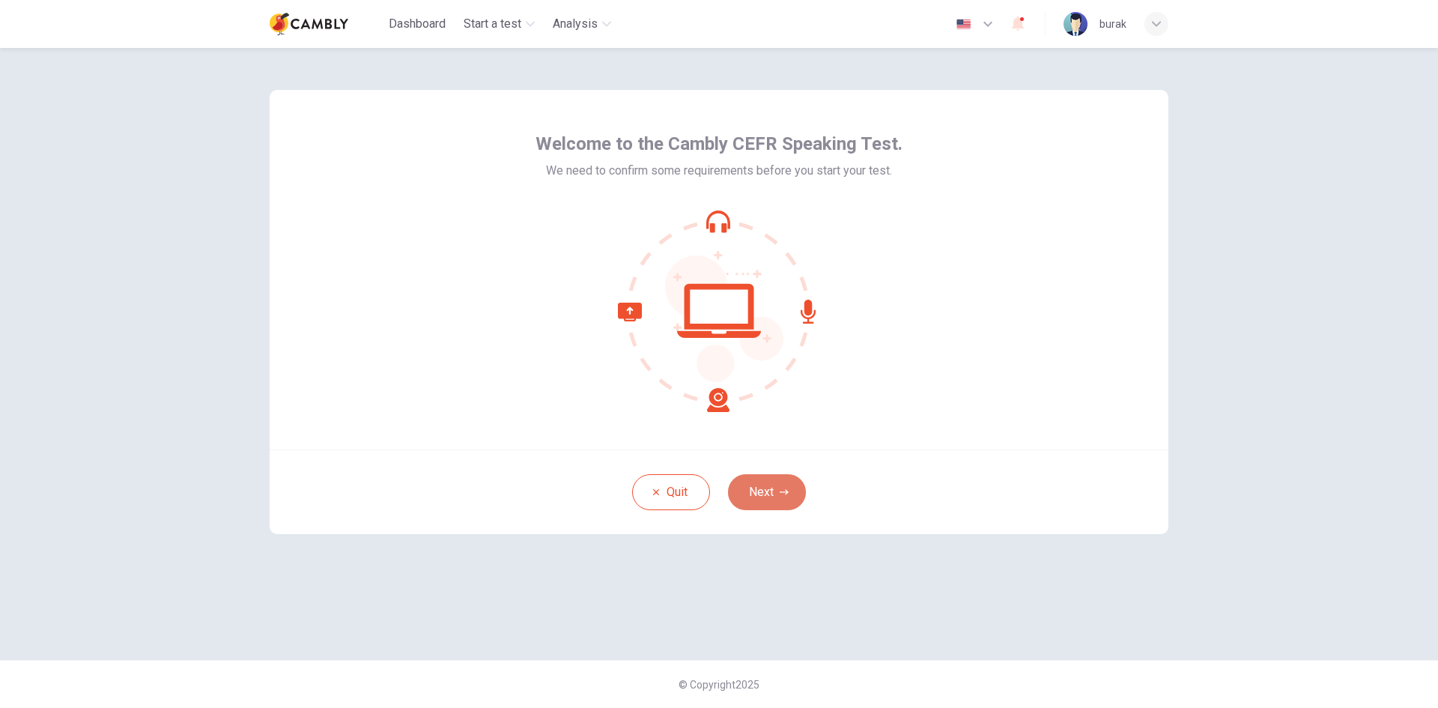
click at [777, 485] on button "Next" at bounding box center [767, 492] width 78 height 36
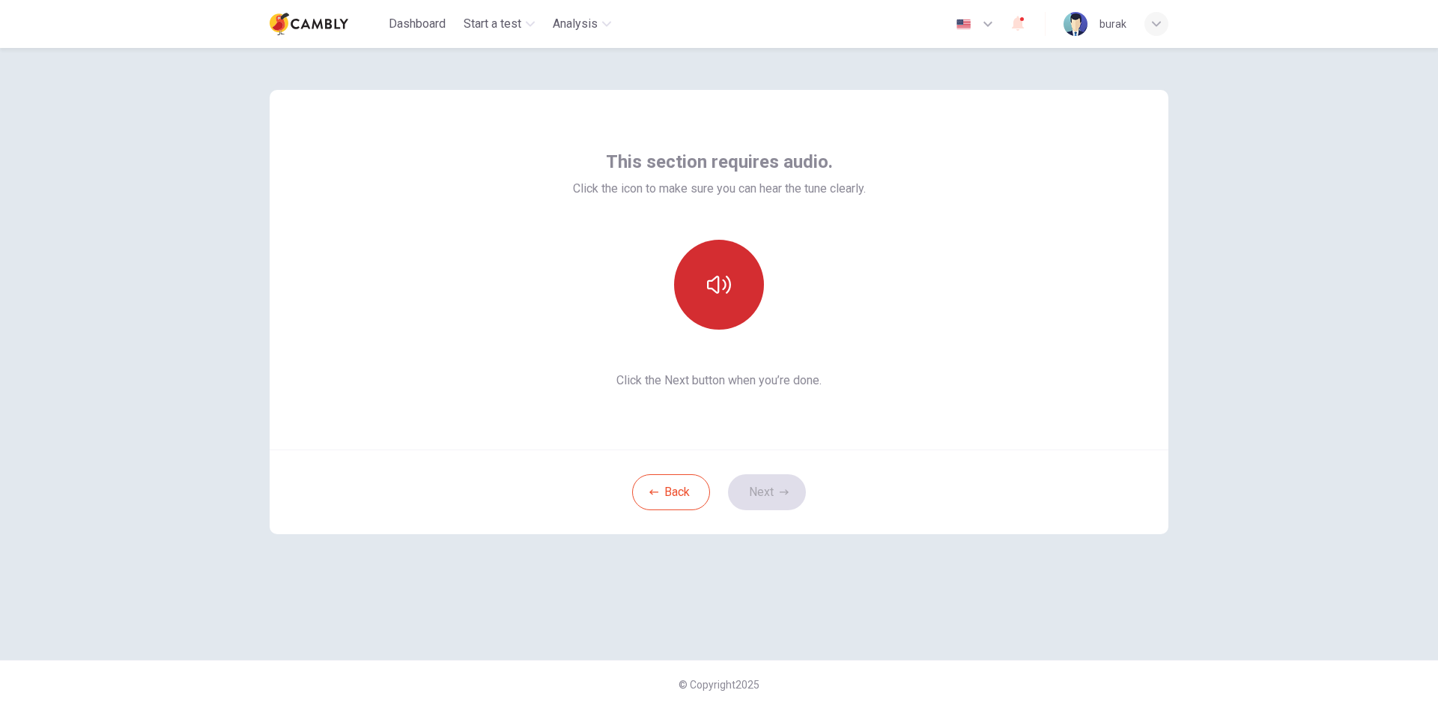
click at [719, 271] on button "button" at bounding box center [719, 285] width 90 height 90
click at [779, 483] on button "Next" at bounding box center [767, 492] width 78 height 36
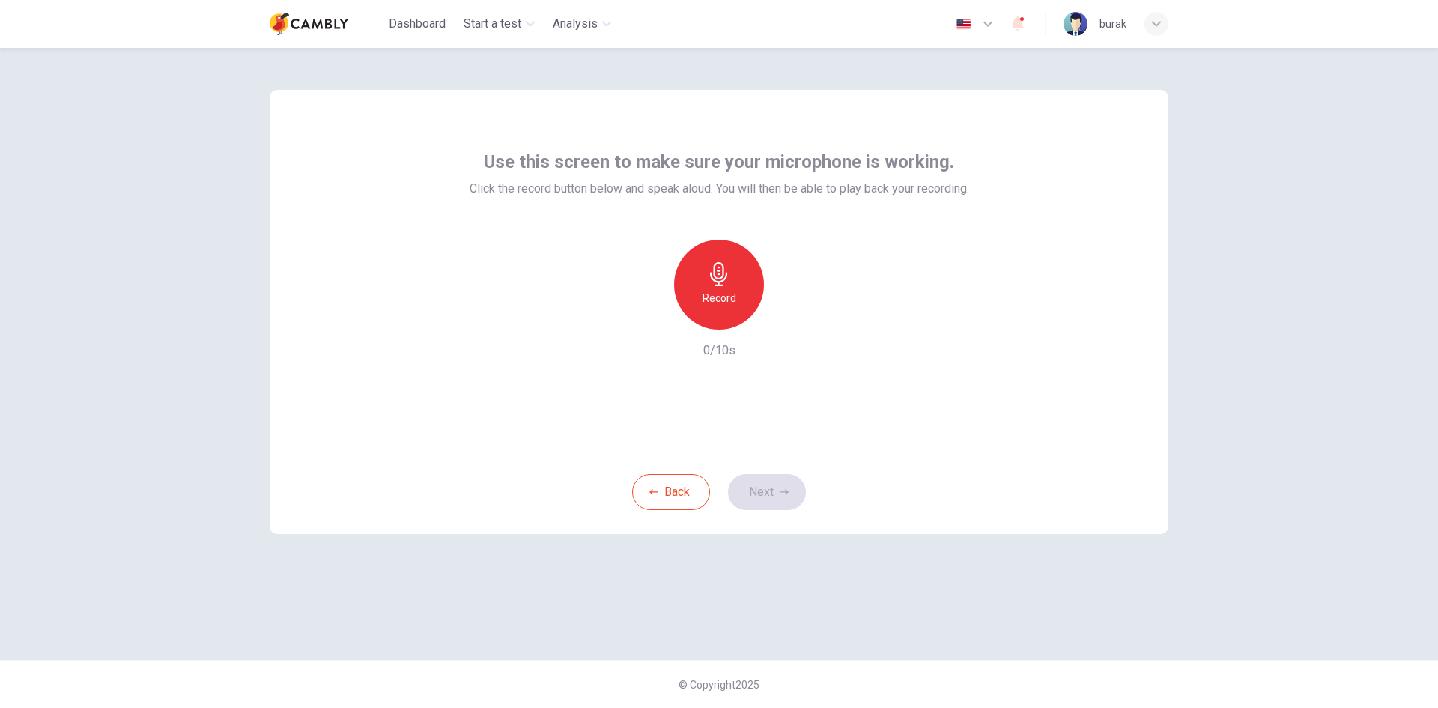
click at [740, 312] on div "Record" at bounding box center [719, 285] width 90 height 90
click at [773, 482] on button "Next" at bounding box center [767, 492] width 78 height 36
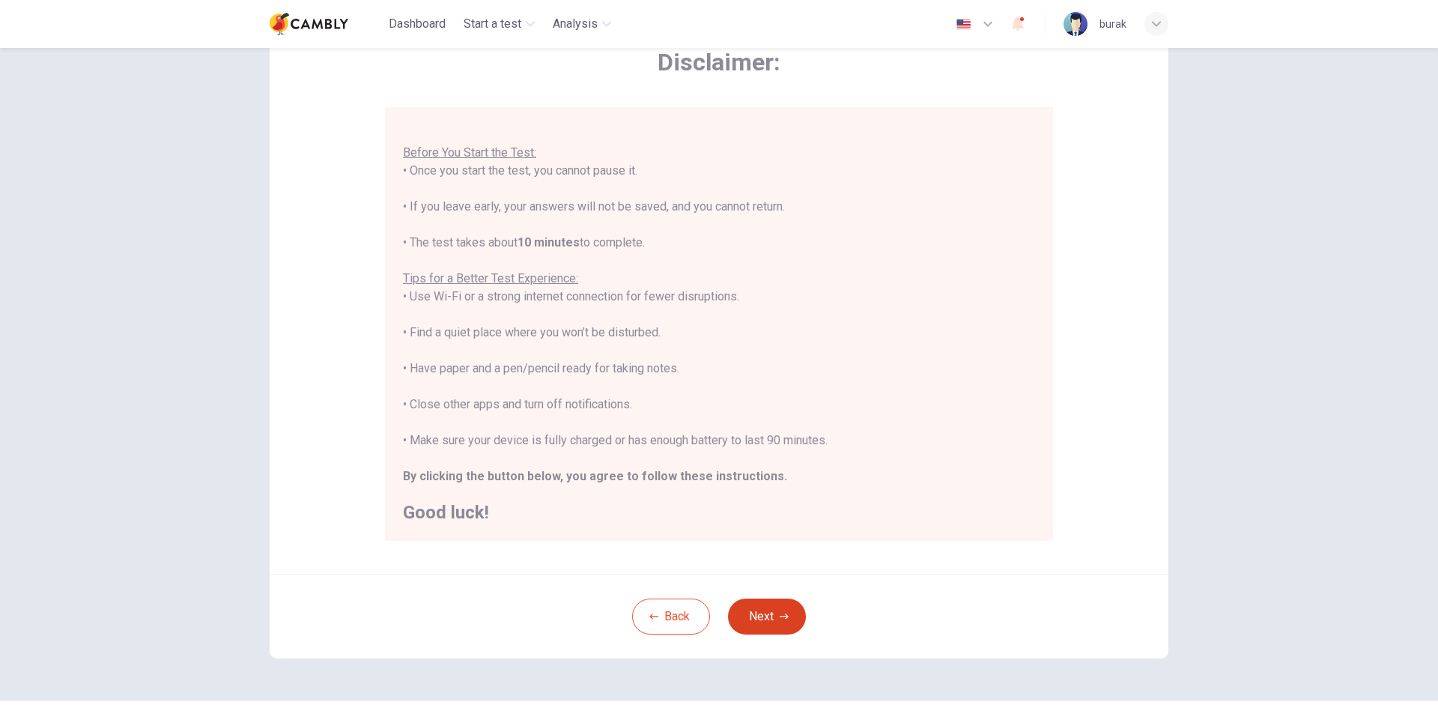
scroll to position [50, 0]
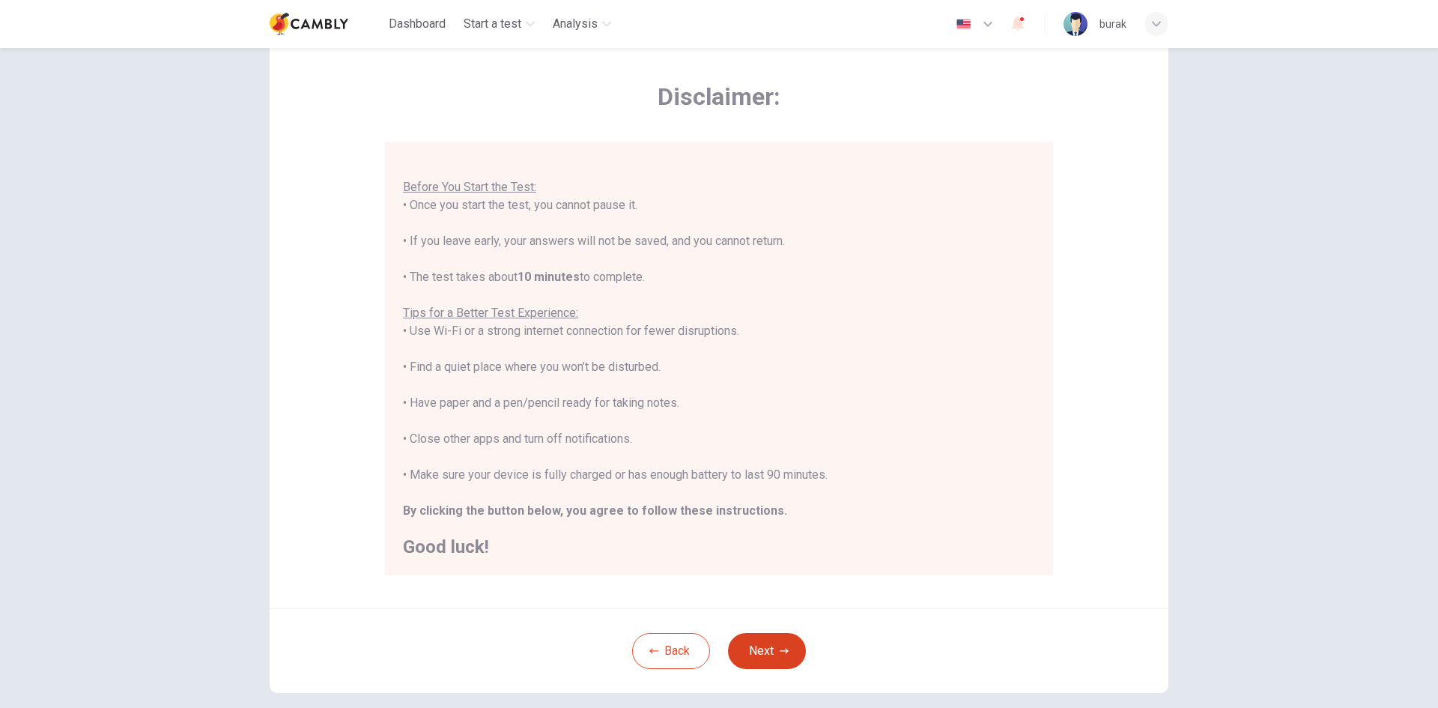
click at [754, 655] on button "Next" at bounding box center [767, 651] width 78 height 36
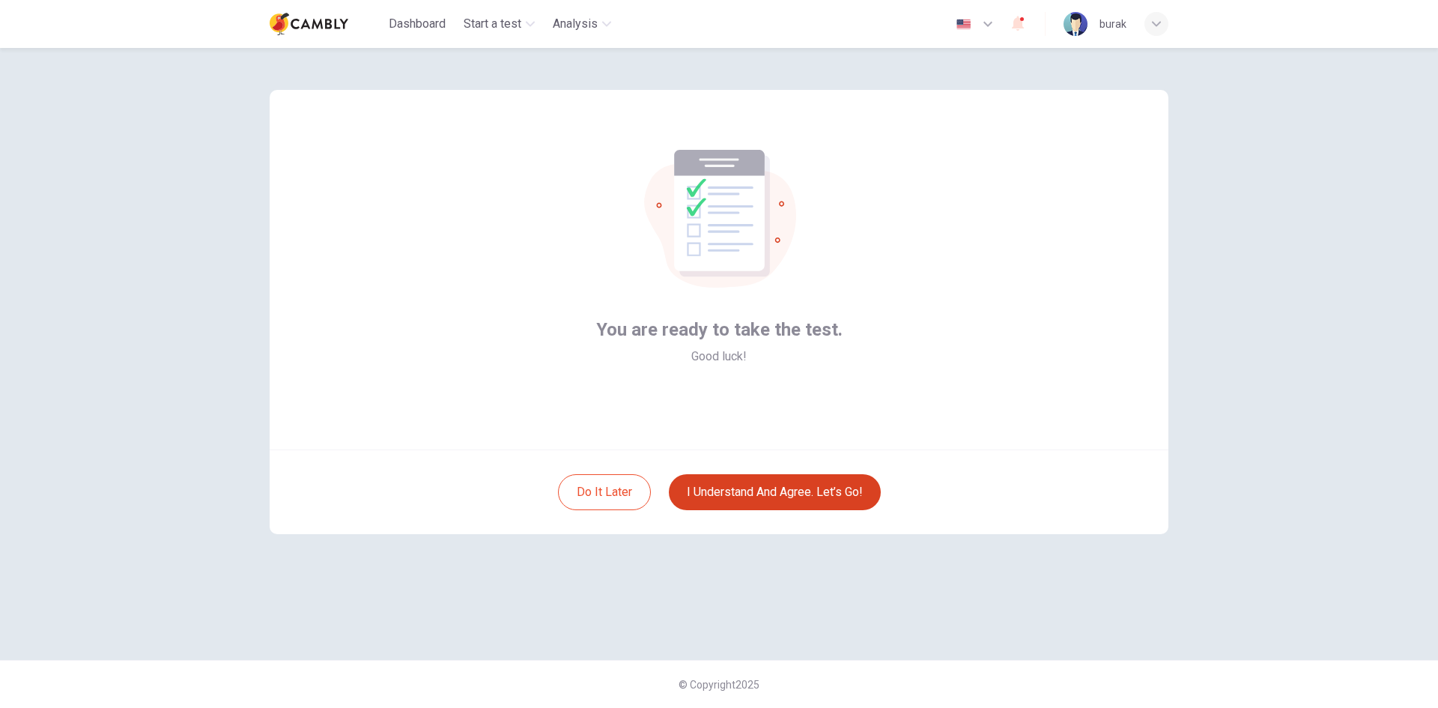
scroll to position [0, 0]
click at [736, 500] on button "I understand and agree. Let’s go!" at bounding box center [775, 492] width 212 height 36
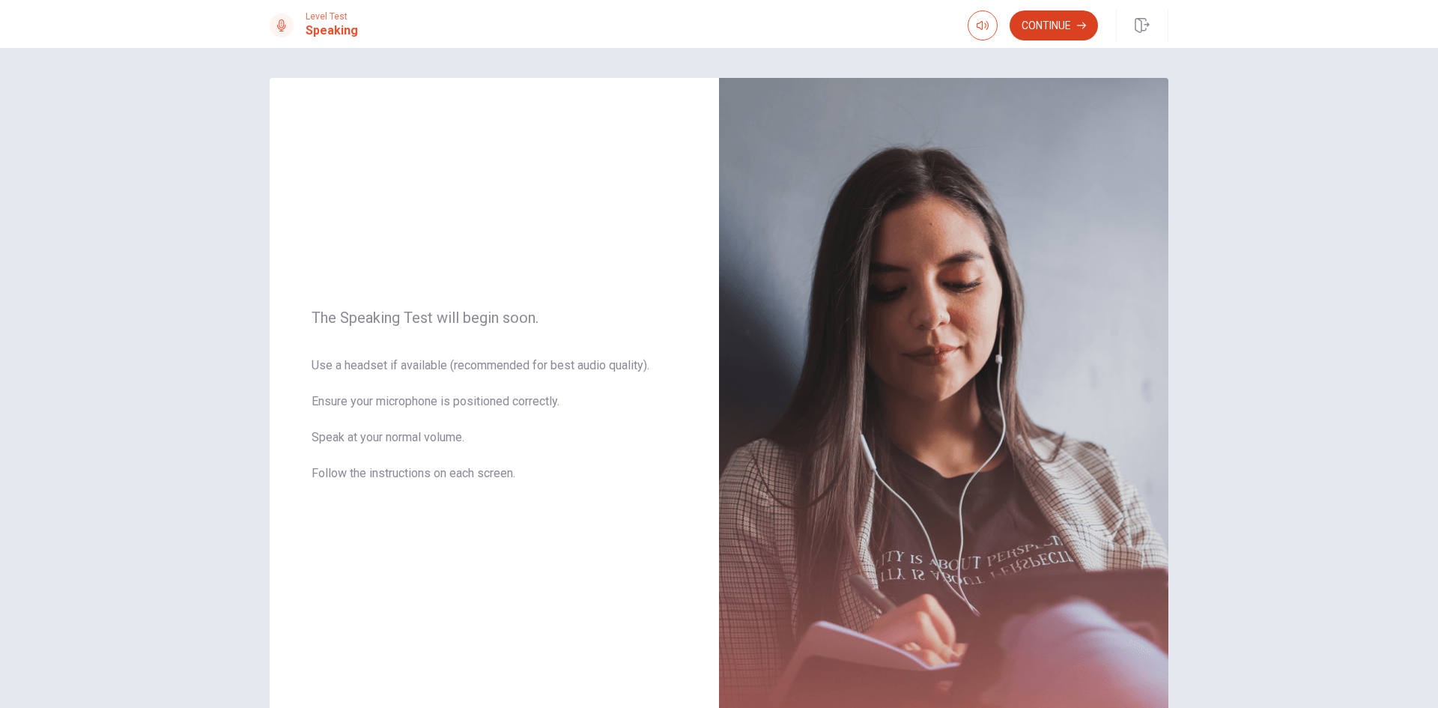
click at [1036, 26] on button "Continue" at bounding box center [1054, 25] width 88 height 30
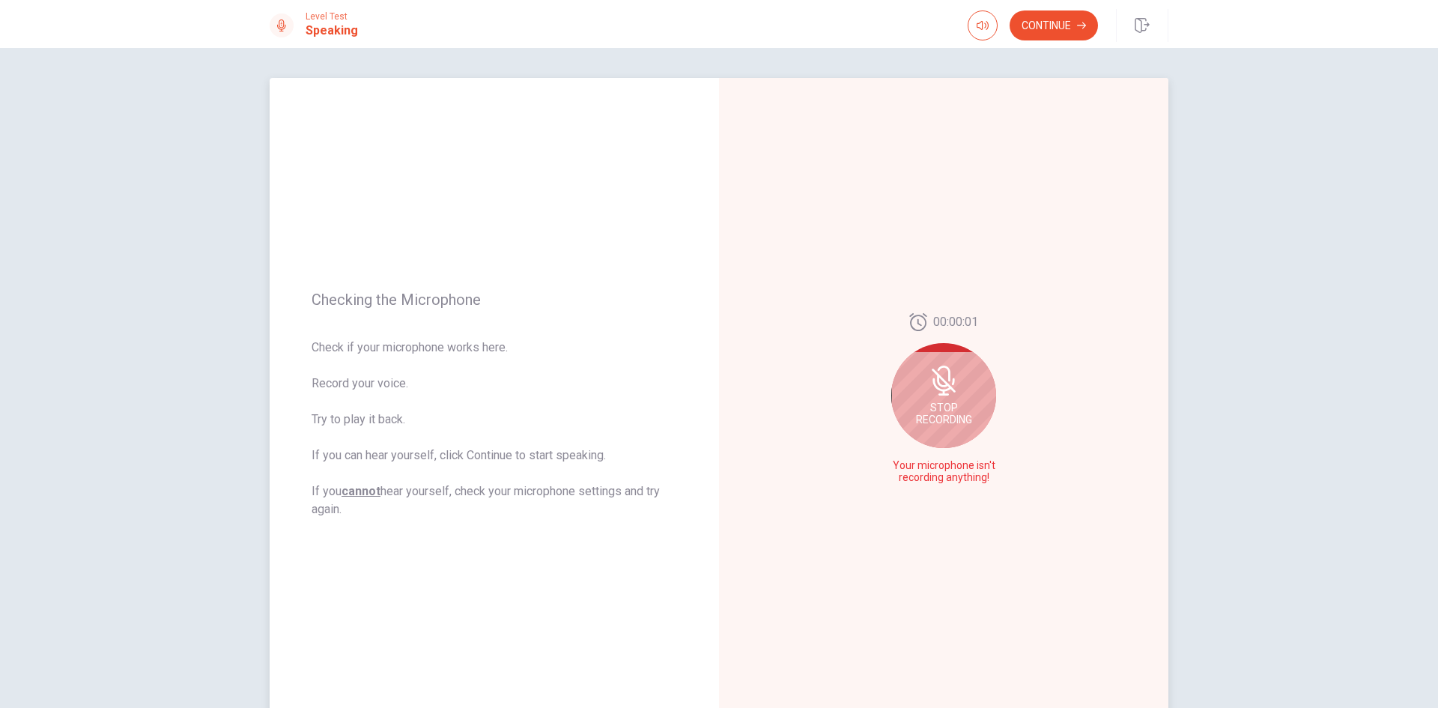
click at [895, 406] on div "Stop Recording" at bounding box center [943, 395] width 105 height 105
click at [960, 472] on button "Play Audio" at bounding box center [960, 477] width 21 height 21
click at [957, 479] on icon "Pause Audio" at bounding box center [960, 477] width 7 height 9
click at [957, 479] on icon "Play Audio" at bounding box center [960, 477] width 7 height 9
click at [942, 400] on icon at bounding box center [947, 403] width 30 height 30
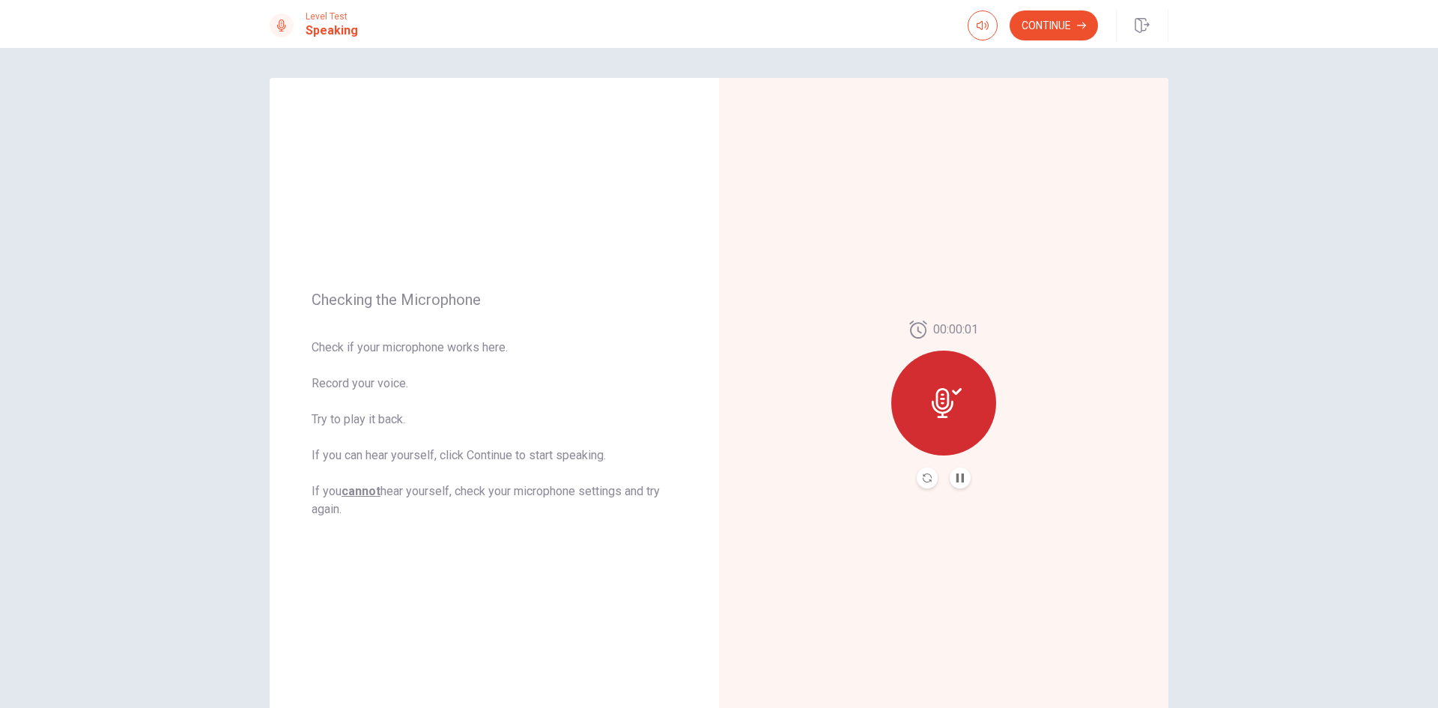
click at [961, 475] on button "Pause Audio" at bounding box center [960, 477] width 21 height 21
click at [923, 479] on icon "Record Again" at bounding box center [927, 477] width 9 height 9
click at [940, 421] on span "Stop Recording" at bounding box center [944, 414] width 56 height 24
click at [959, 475] on icon "Play Audio" at bounding box center [960, 477] width 9 height 9
click at [927, 479] on icon "Record Again" at bounding box center [927, 477] width 9 height 9
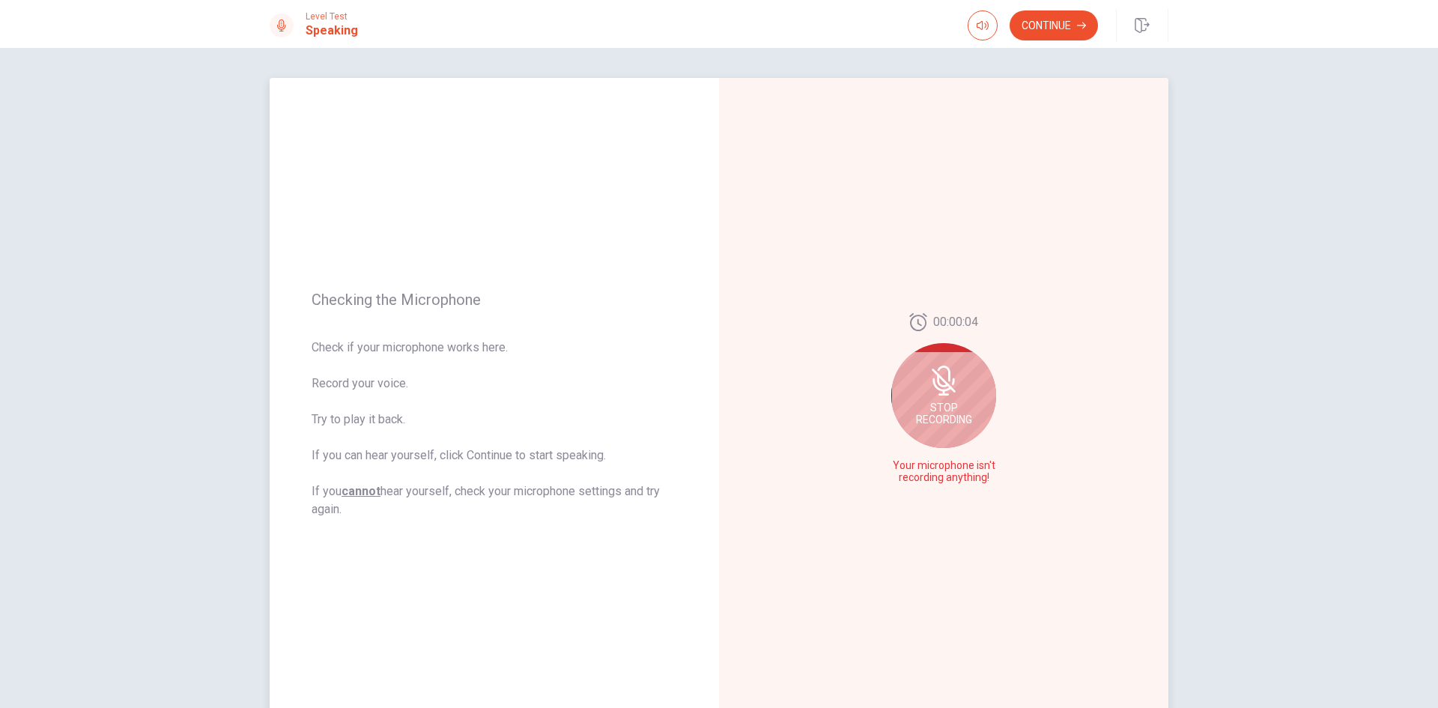
click at [960, 392] on div "Stop Recording" at bounding box center [943, 395] width 105 height 105
click at [957, 473] on icon "Play Audio" at bounding box center [960, 477] width 9 height 9
click at [930, 482] on button "Record Again" at bounding box center [927, 477] width 21 height 21
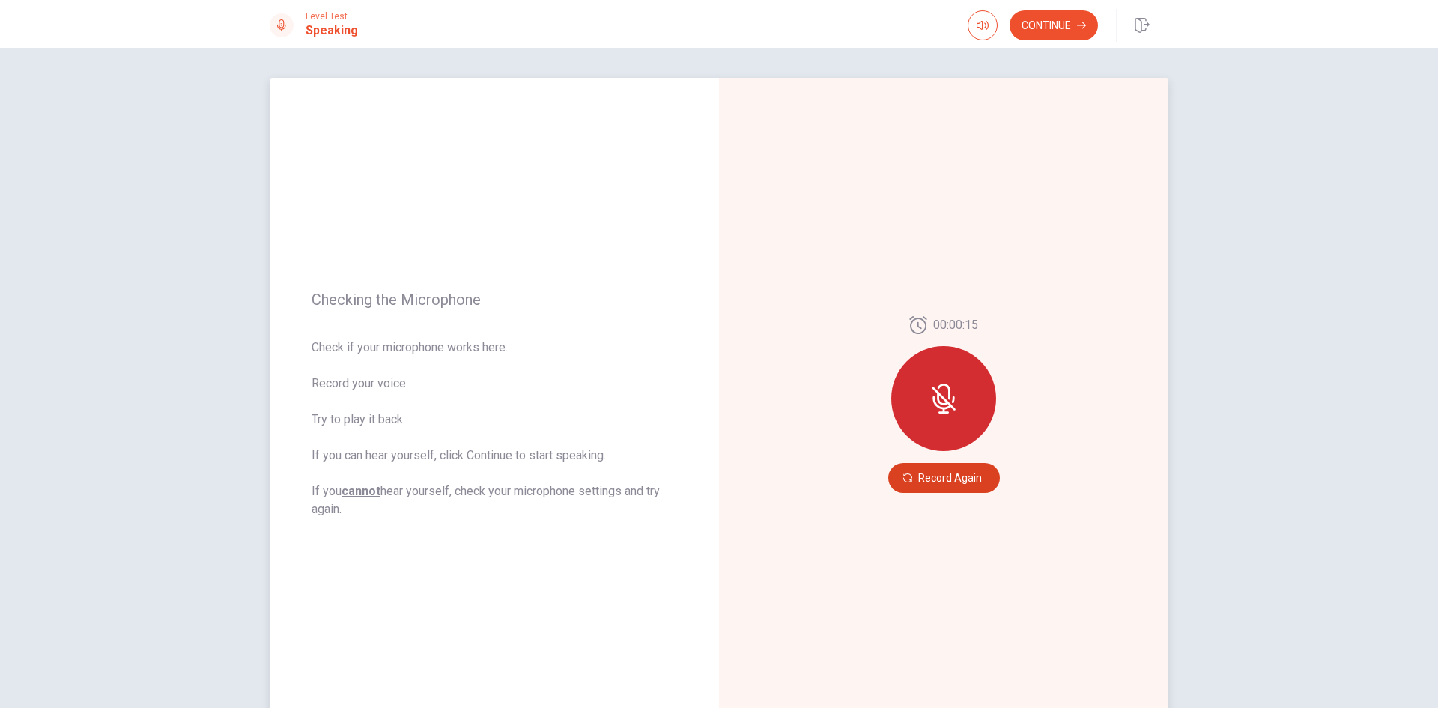
click at [933, 479] on button "Record Again" at bounding box center [944, 478] width 112 height 30
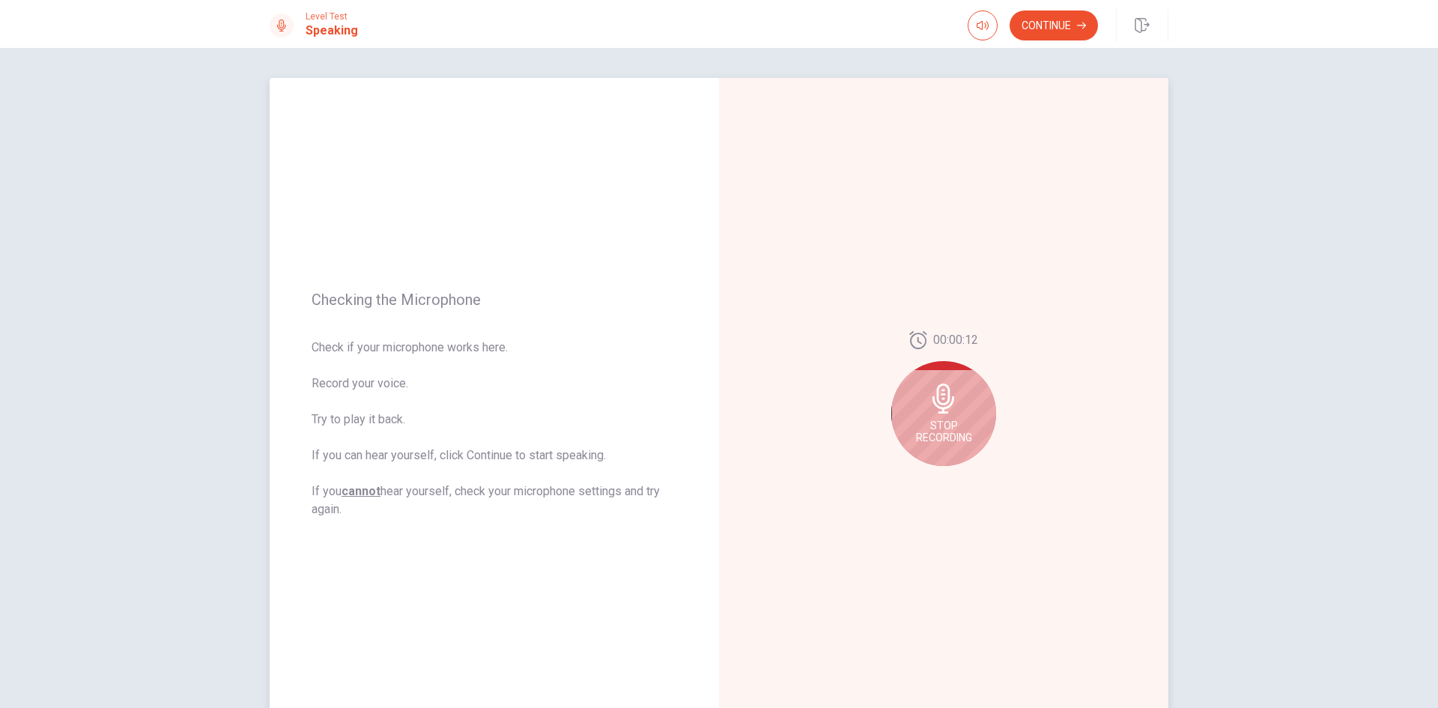
click at [959, 409] on div "Stop Recording" at bounding box center [943, 413] width 105 height 105
click at [957, 480] on icon "Play Audio" at bounding box center [960, 477] width 9 height 9
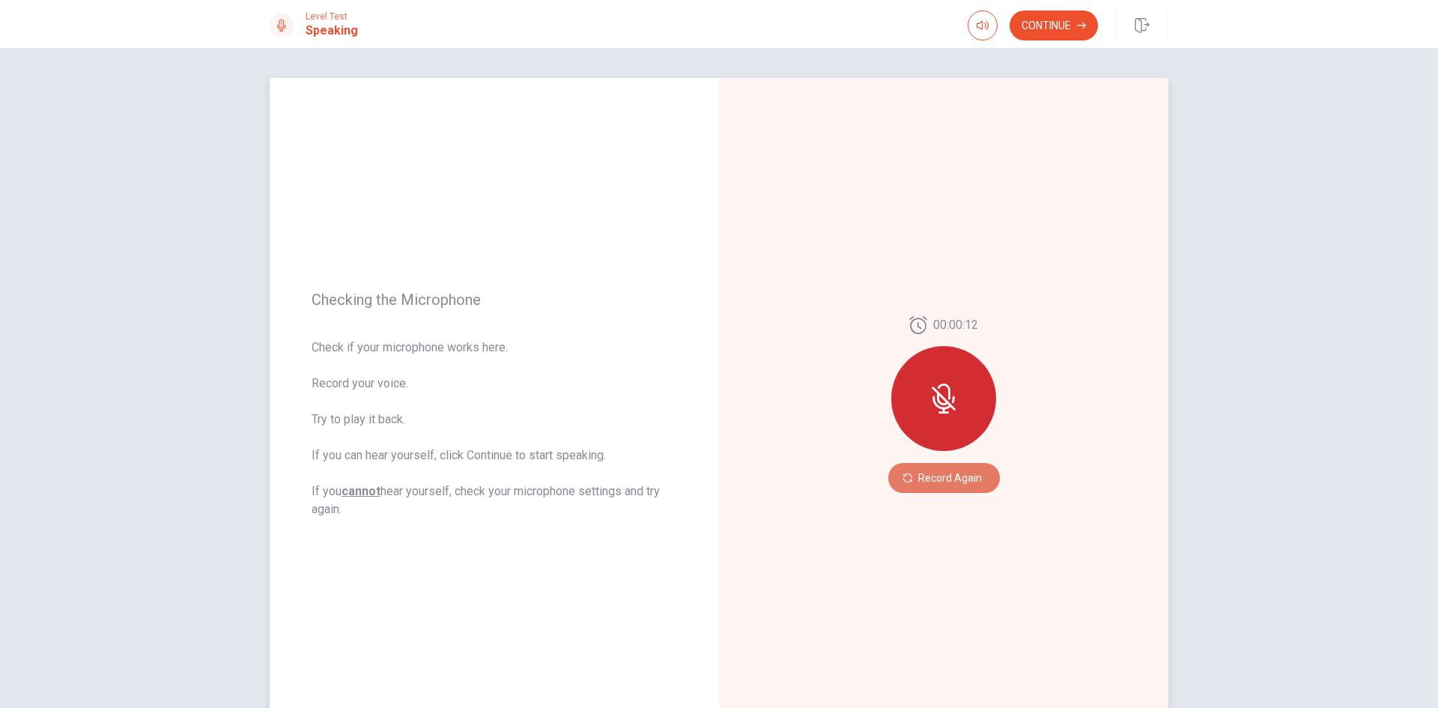
click at [975, 479] on button "Record Again" at bounding box center [944, 478] width 112 height 30
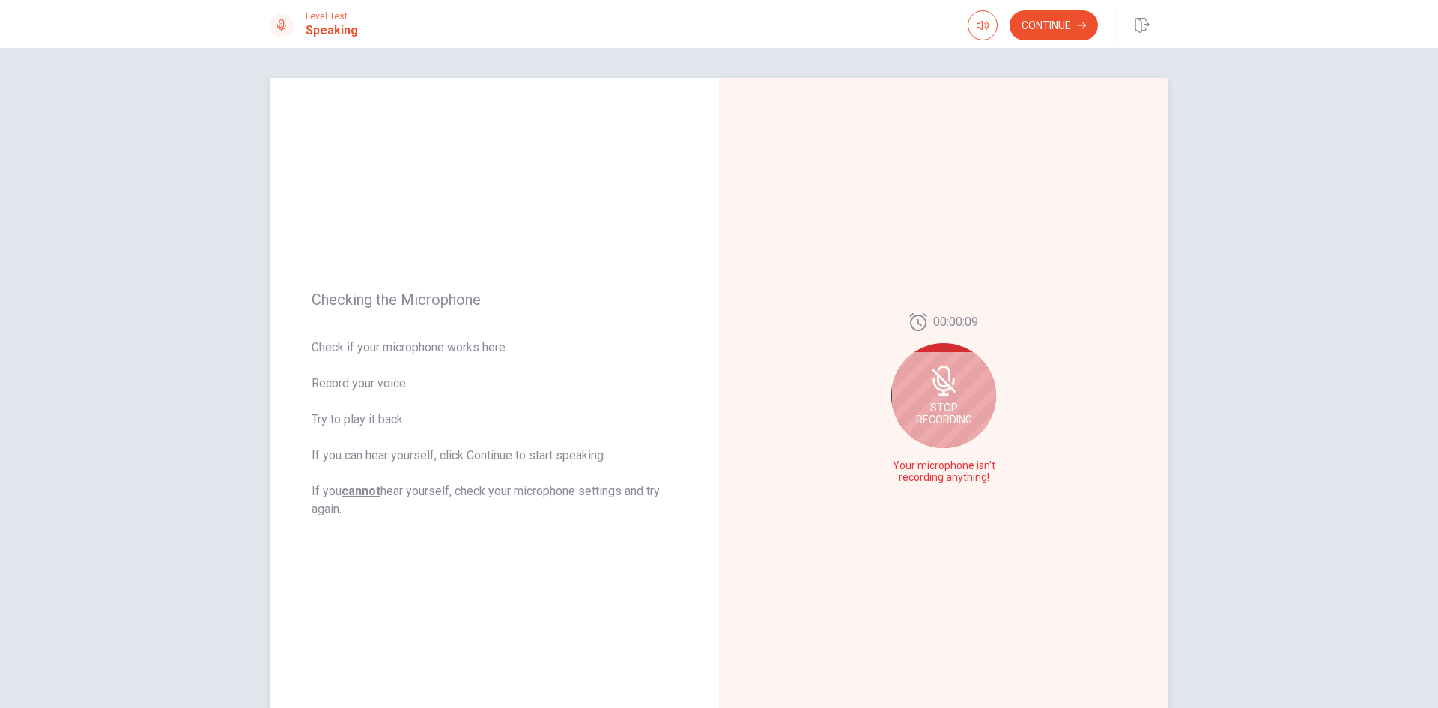
click at [943, 365] on div "Stop Recording" at bounding box center [943, 395] width 105 height 105
click at [950, 478] on button "Play Audio" at bounding box center [960, 477] width 21 height 21
click at [923, 477] on icon "Record Again" at bounding box center [927, 477] width 9 height 9
click at [981, 32] on button "button" at bounding box center [983, 25] width 30 height 30
click at [1027, 205] on div "00:00:12 Stop Recording" at bounding box center [943, 404] width 449 height 653
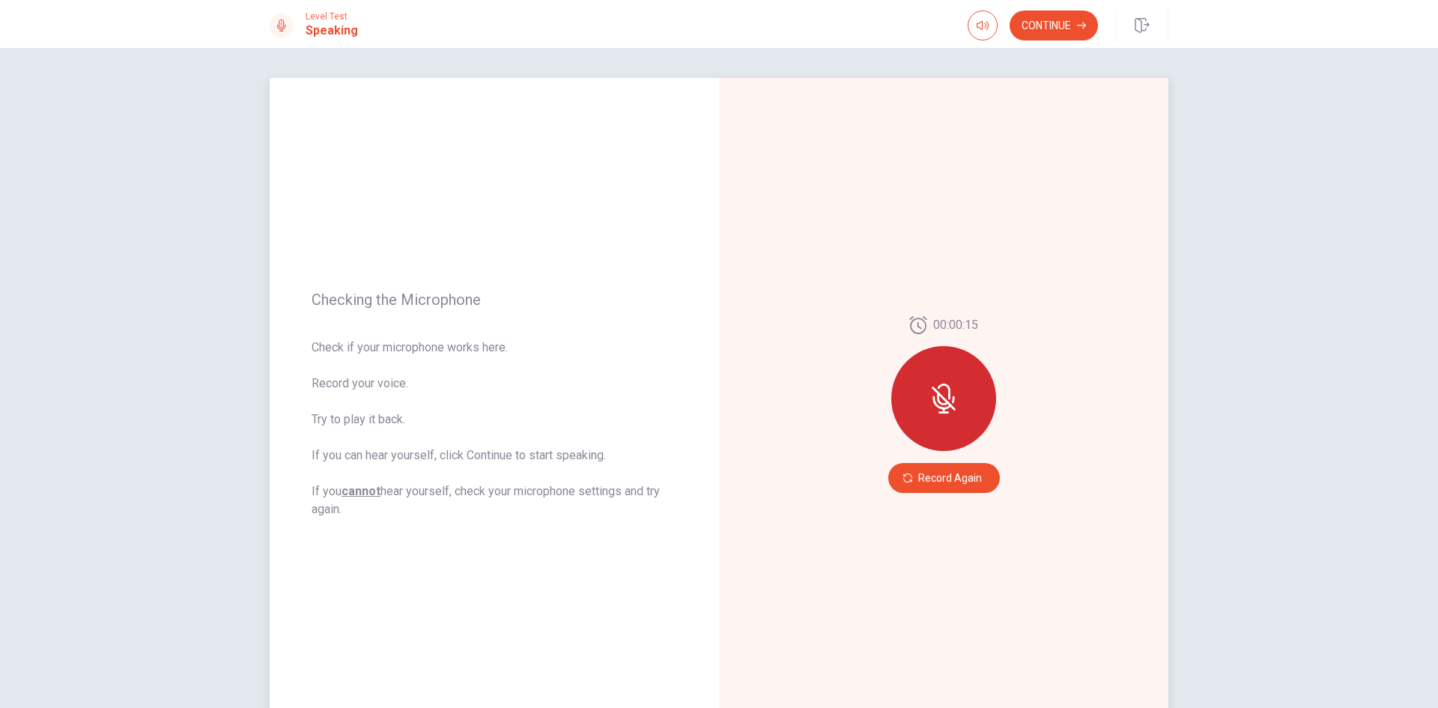
click at [1023, 563] on div "00:00:15 Record Again" at bounding box center [943, 404] width 449 height 653
click at [975, 471] on button "Record Again" at bounding box center [944, 478] width 112 height 30
click at [1156, 24] on button "button" at bounding box center [1142, 25] width 52 height 33
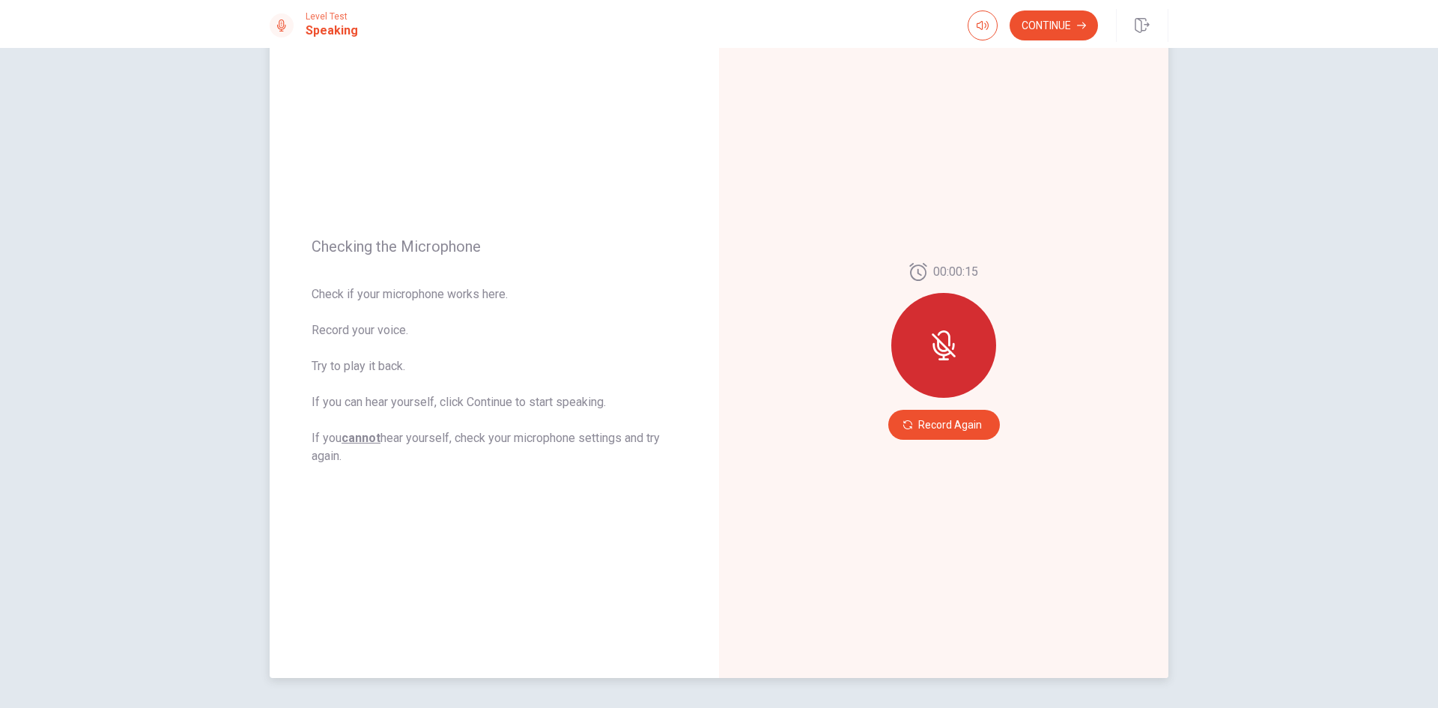
scroll to position [101, 0]
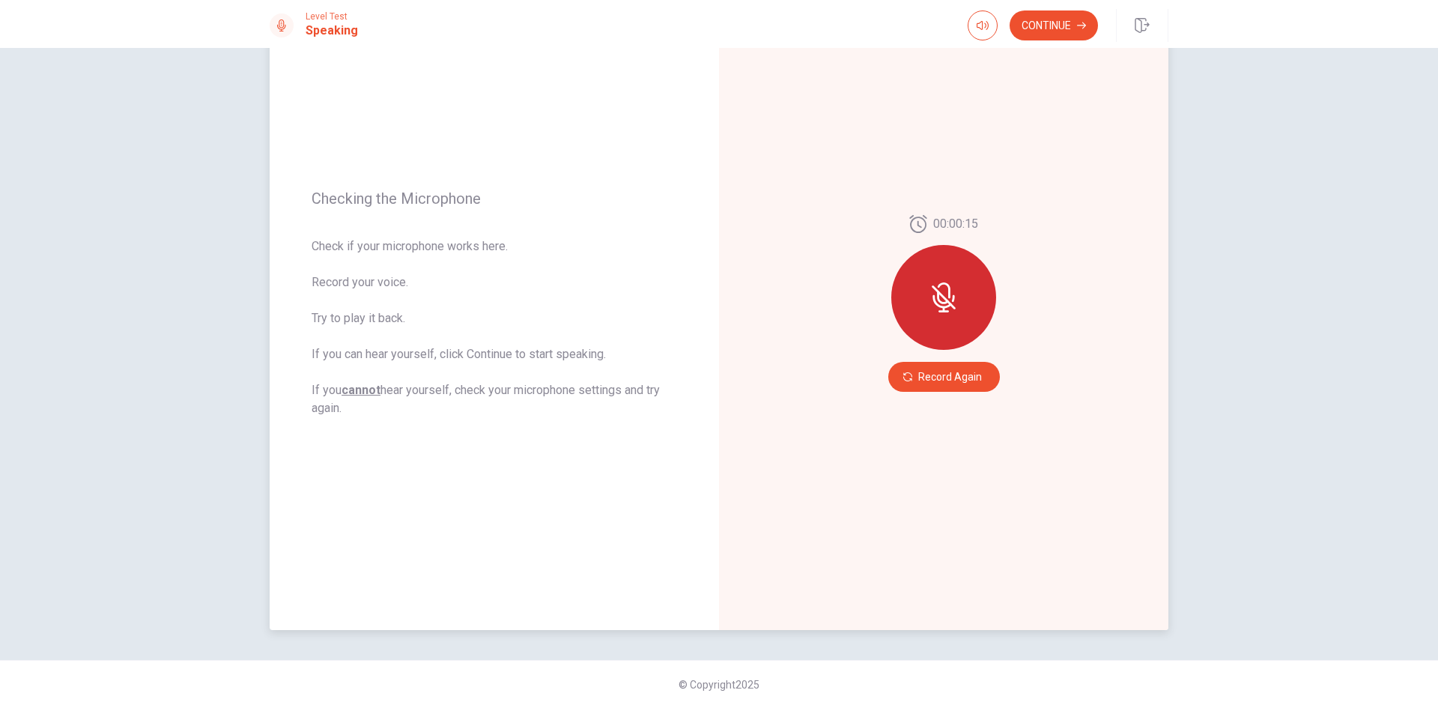
click at [961, 316] on div at bounding box center [943, 297] width 105 height 105
click at [962, 378] on button "Record Again" at bounding box center [944, 377] width 112 height 30
click at [366, 390] on u "cannot" at bounding box center [361, 390] width 39 height 14
click at [942, 372] on button "Record Again" at bounding box center [944, 377] width 112 height 30
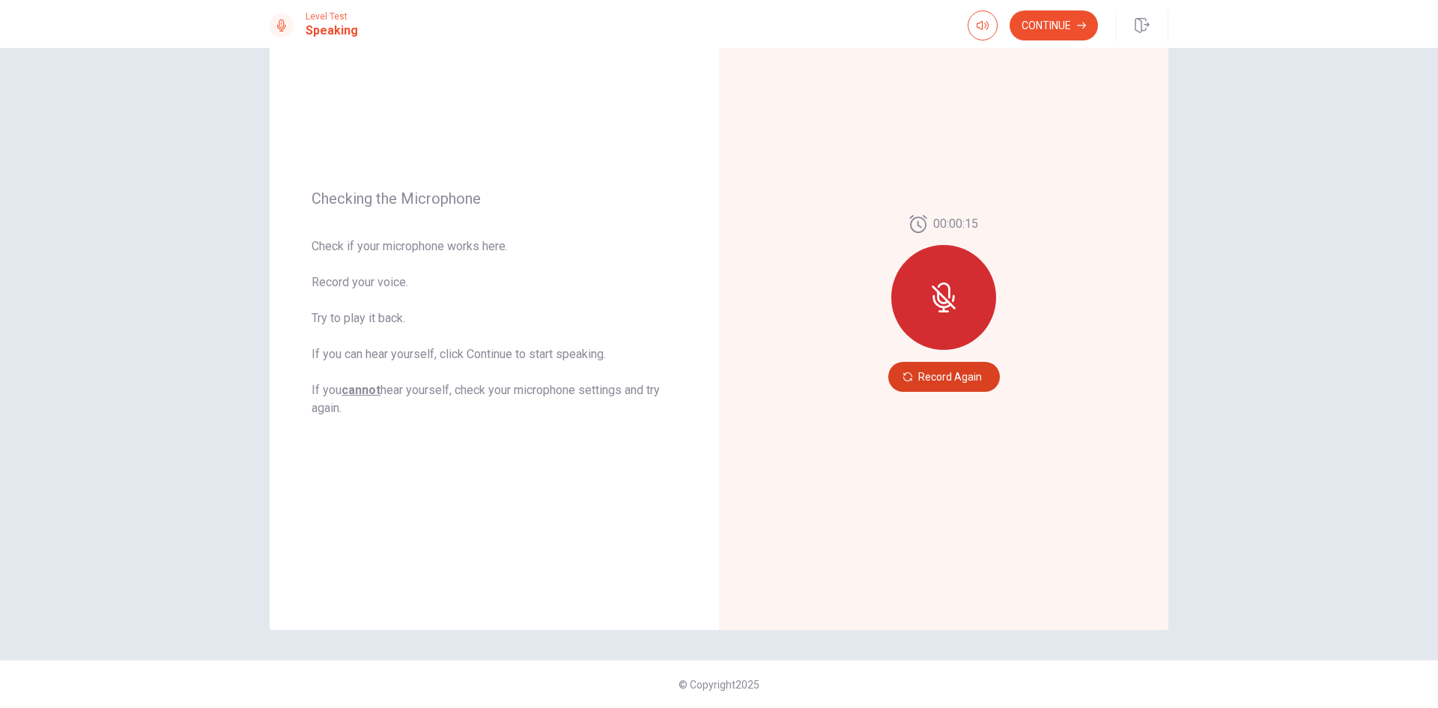
click at [915, 366] on button "Record Again" at bounding box center [944, 377] width 112 height 30
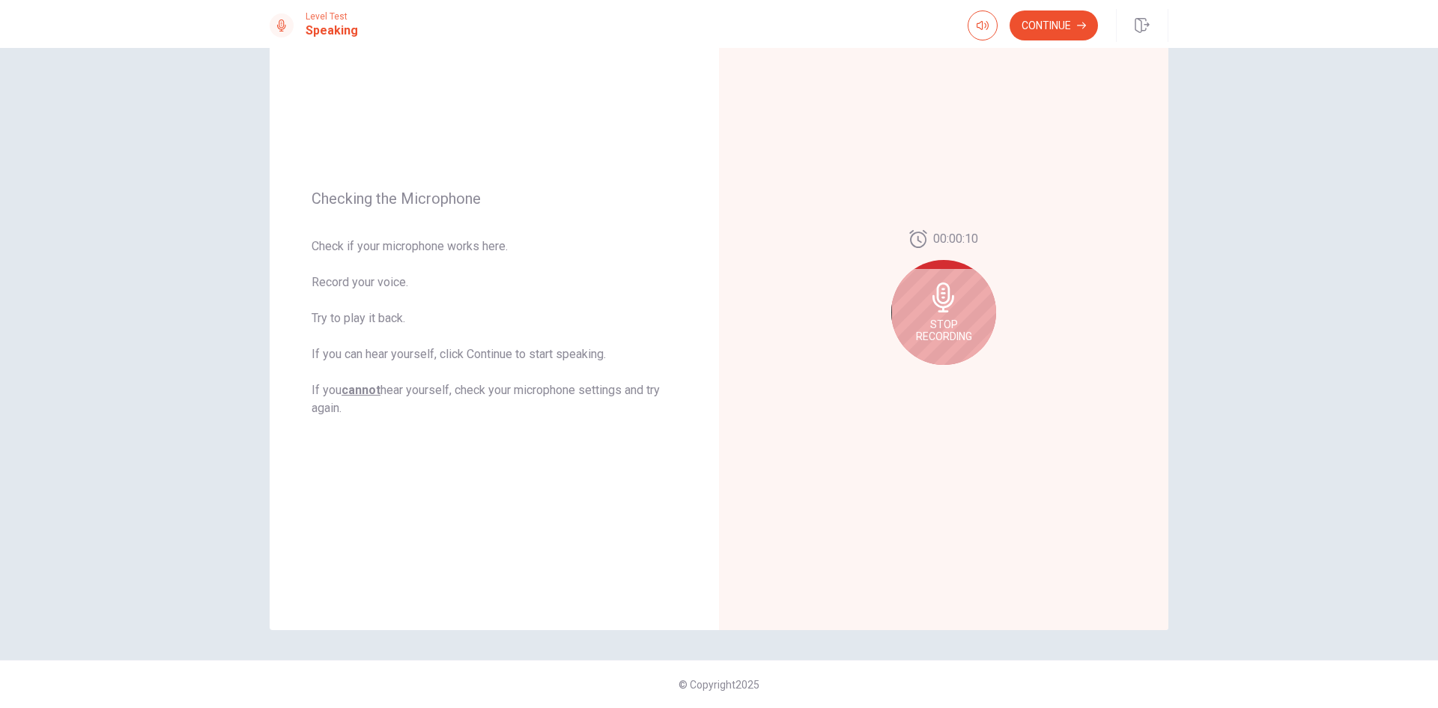
click at [975, 324] on div "Stop Recording" at bounding box center [943, 312] width 105 height 105
click at [963, 387] on div at bounding box center [944, 376] width 54 height 21
click at [963, 384] on button "Play Audio" at bounding box center [960, 376] width 21 height 21
click at [958, 378] on icon "Play Audio" at bounding box center [960, 376] width 7 height 9
click at [959, 379] on icon "Play Audio" at bounding box center [960, 376] width 9 height 9
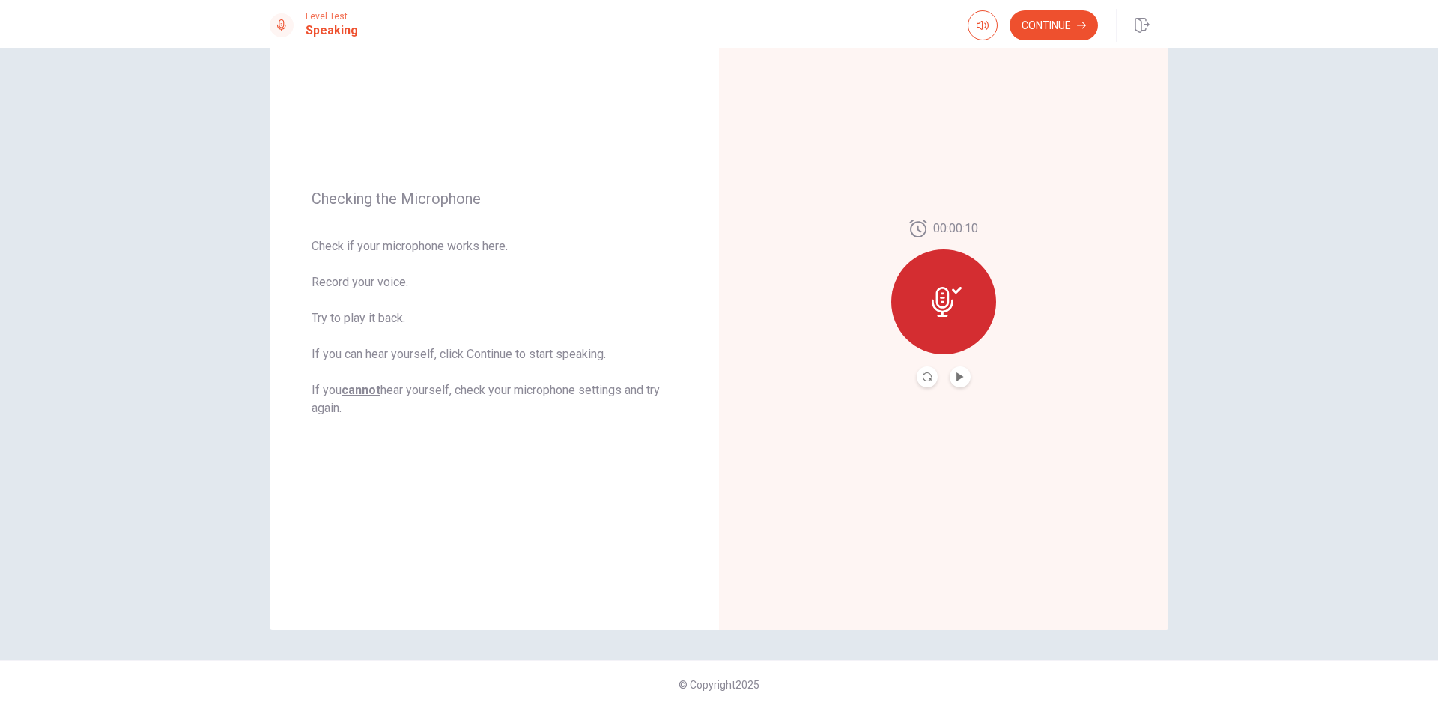
click at [961, 306] on div at bounding box center [943, 301] width 105 height 105
click at [969, 368] on div "00:00:10" at bounding box center [943, 303] width 105 height 168
click at [963, 376] on button "Play Audio" at bounding box center [960, 376] width 21 height 21
click at [927, 375] on icon "Record Again" at bounding box center [927, 376] width 9 height 9
click at [927, 313] on div "Stop Recording" at bounding box center [943, 312] width 105 height 105
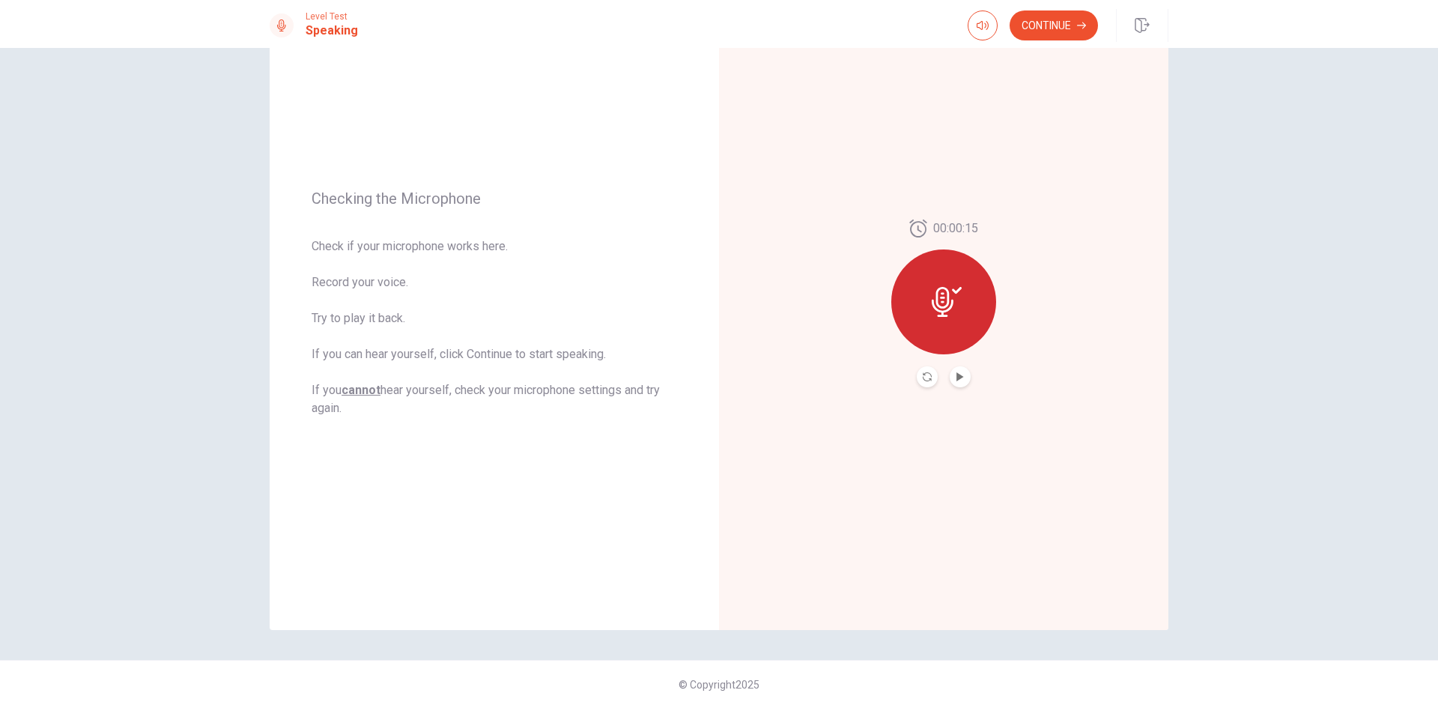
click at [961, 378] on button "Play Audio" at bounding box center [960, 376] width 21 height 21
click at [946, 309] on icon at bounding box center [943, 302] width 22 height 30
click at [950, 372] on button "Record Again" at bounding box center [944, 377] width 112 height 30
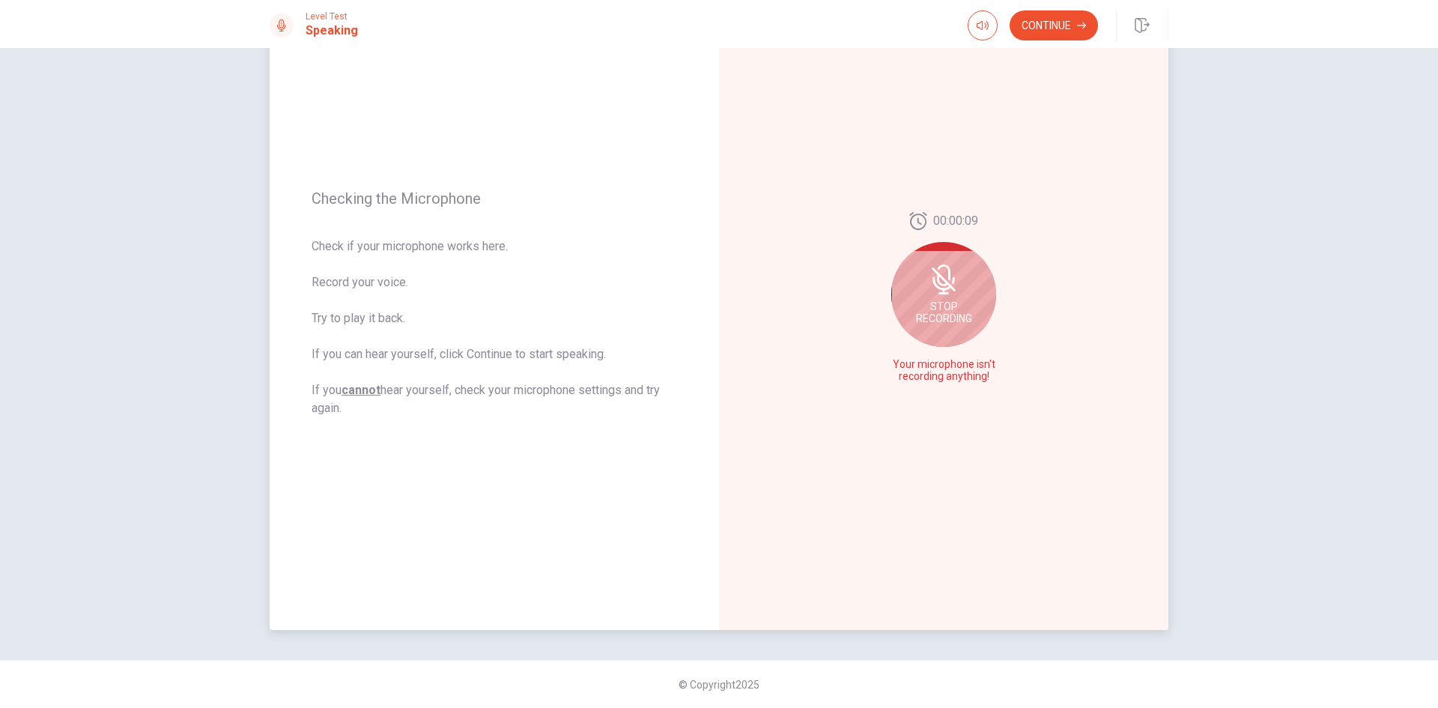
click at [1031, 306] on div "00:00:09 Stop Recording Your microphone isn't recording anything!" at bounding box center [943, 303] width 449 height 653
click at [954, 309] on span "Stop Recording" at bounding box center [944, 312] width 56 height 24
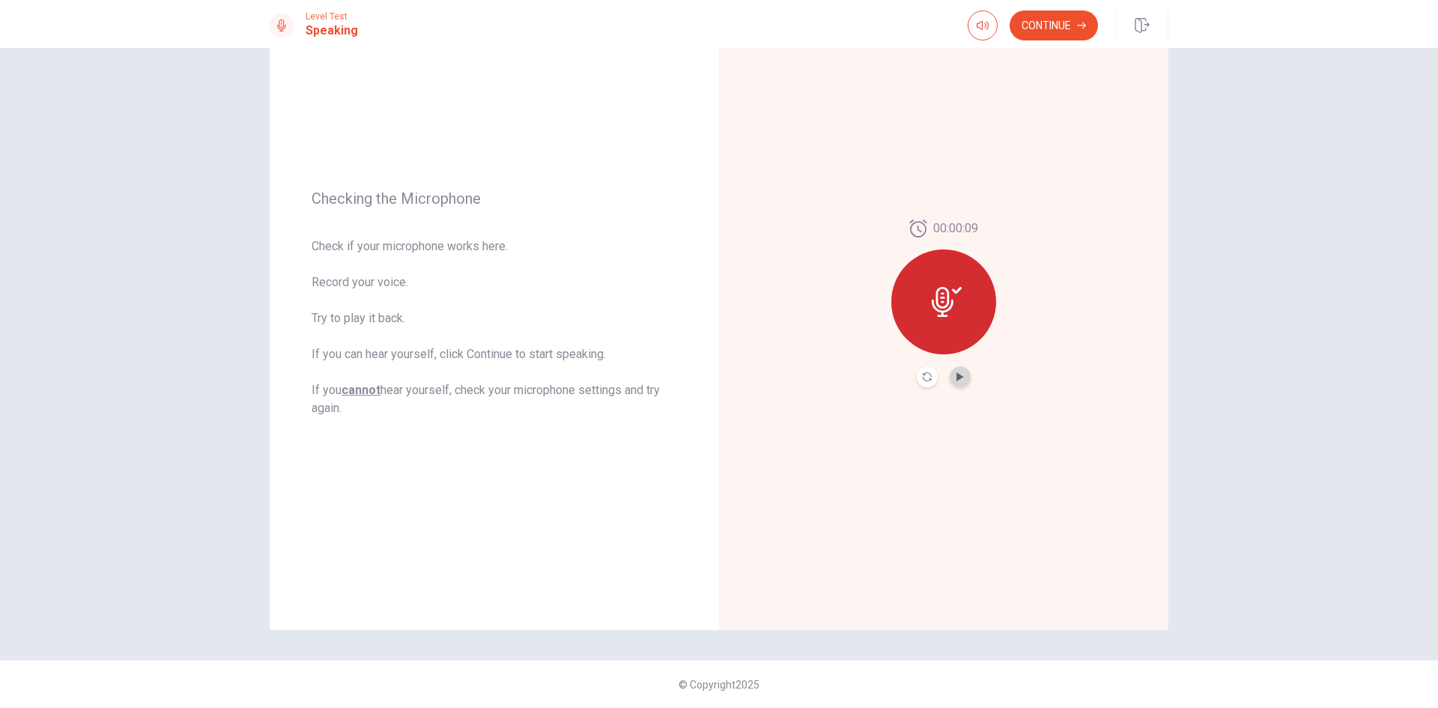
click at [950, 378] on button "Play Audio" at bounding box center [960, 376] width 21 height 21
click at [958, 378] on icon "Pause Audio" at bounding box center [960, 376] width 7 height 9
click at [958, 378] on icon "Play Audio" at bounding box center [960, 376] width 7 height 9
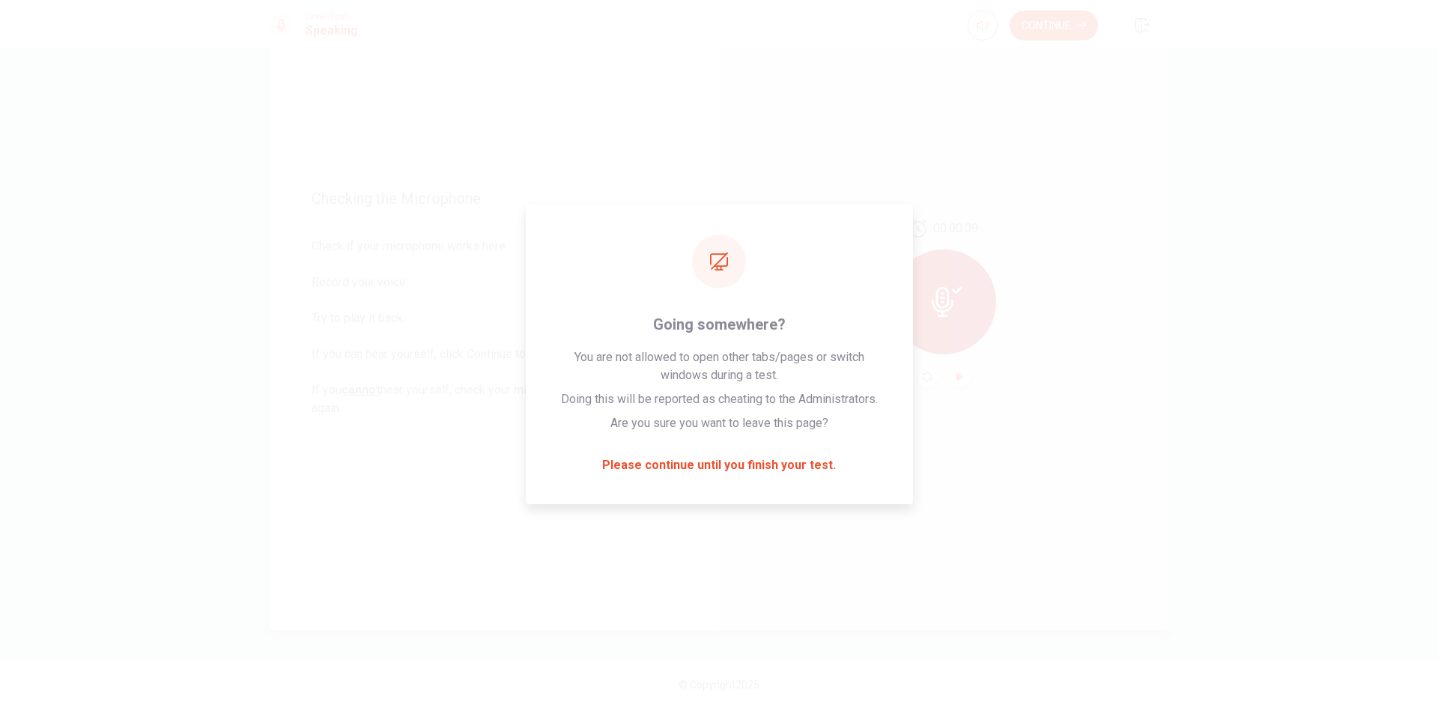
drag, startPoint x: 1431, startPoint y: 2, endPoint x: 1095, endPoint y: 411, distance: 528.5
click at [1095, 411] on div "00:00:09" at bounding box center [943, 303] width 449 height 653
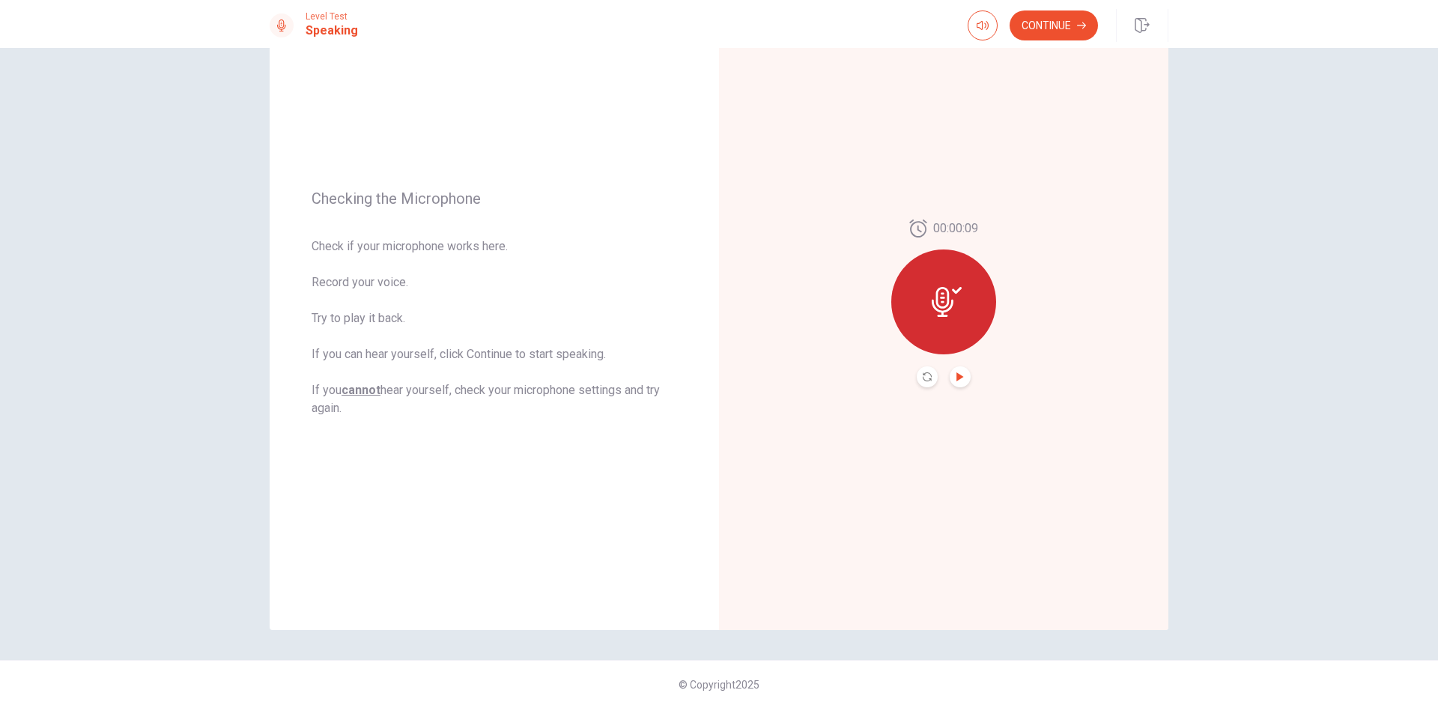
click at [958, 315] on div at bounding box center [943, 301] width 105 height 105
click at [962, 380] on button "Play Audio" at bounding box center [960, 376] width 21 height 21
click at [960, 380] on icon "Pause Audio" at bounding box center [960, 376] width 7 height 9
click at [927, 378] on icon "Record Again" at bounding box center [927, 376] width 9 height 9
click at [959, 323] on span "Stop Recording" at bounding box center [944, 330] width 56 height 24
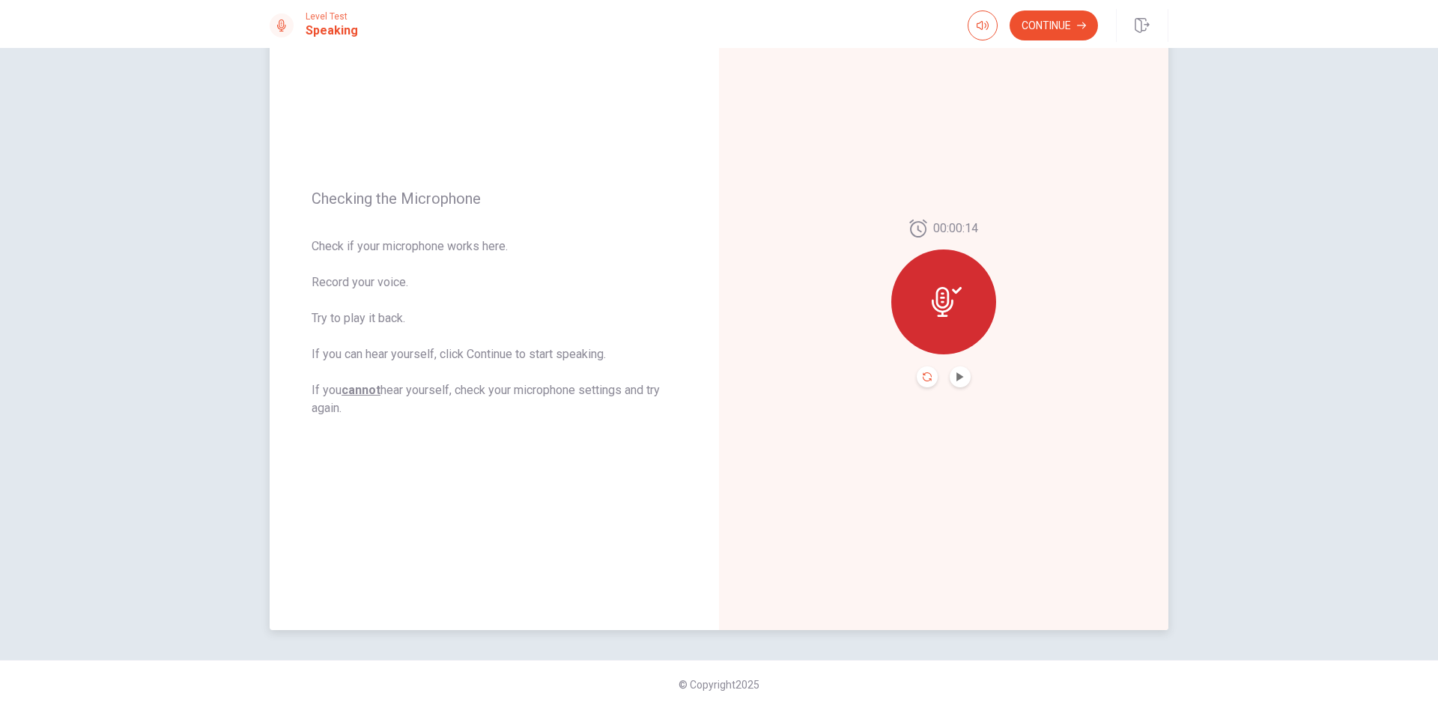
click at [924, 378] on icon "Record Again" at bounding box center [927, 376] width 9 height 9
click at [949, 309] on icon at bounding box center [944, 297] width 30 height 30
click at [923, 378] on icon "Record Again" at bounding box center [927, 376] width 9 height 9
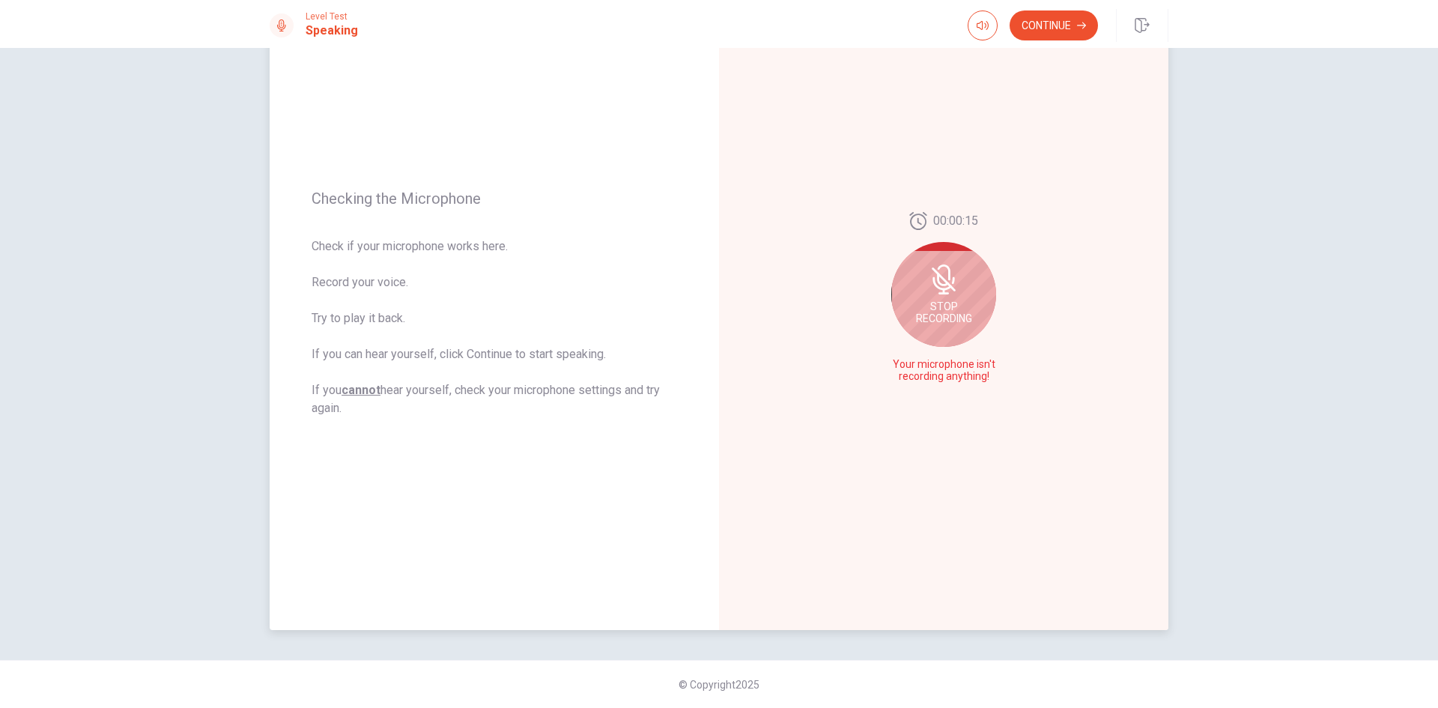
click at [942, 297] on div "Stop Recording" at bounding box center [943, 294] width 105 height 105
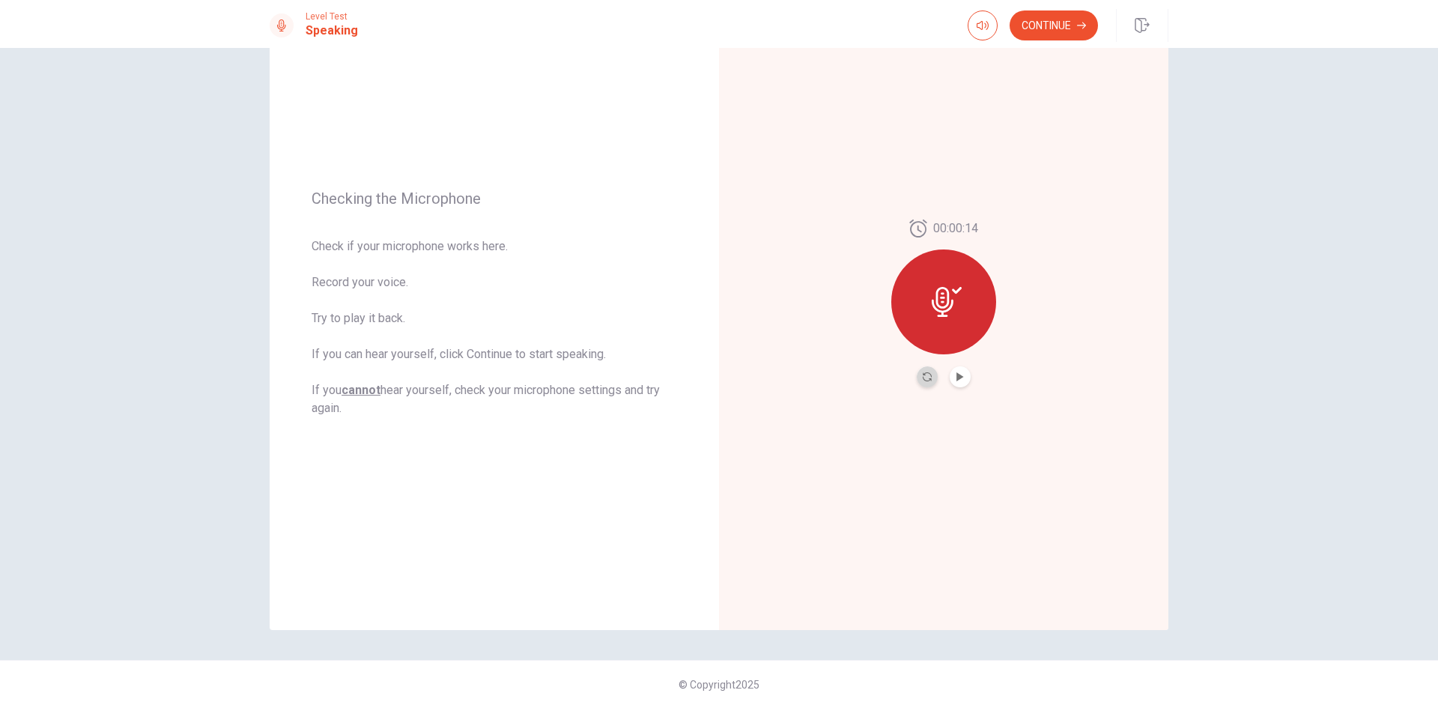
click at [927, 372] on button "Record Again" at bounding box center [927, 376] width 21 height 21
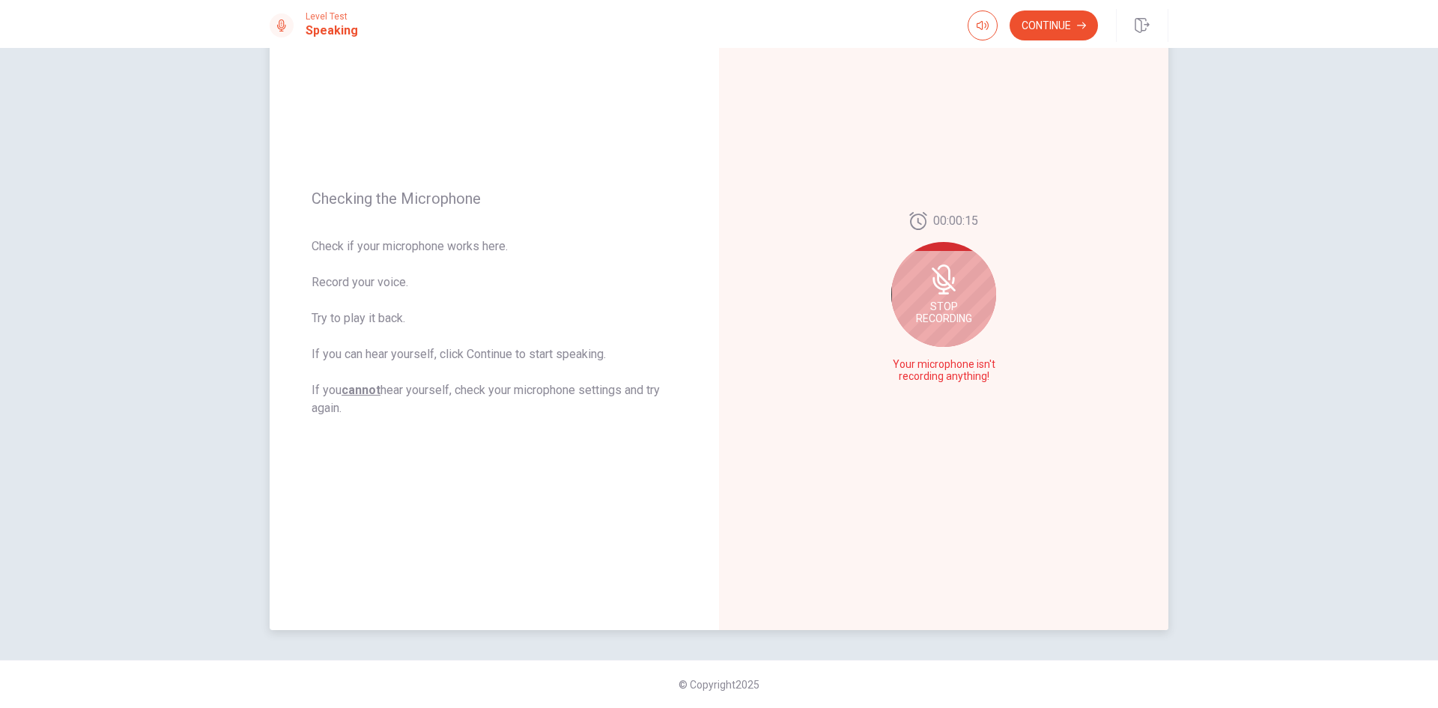
click at [946, 308] on span "Stop Recording" at bounding box center [944, 312] width 56 height 24
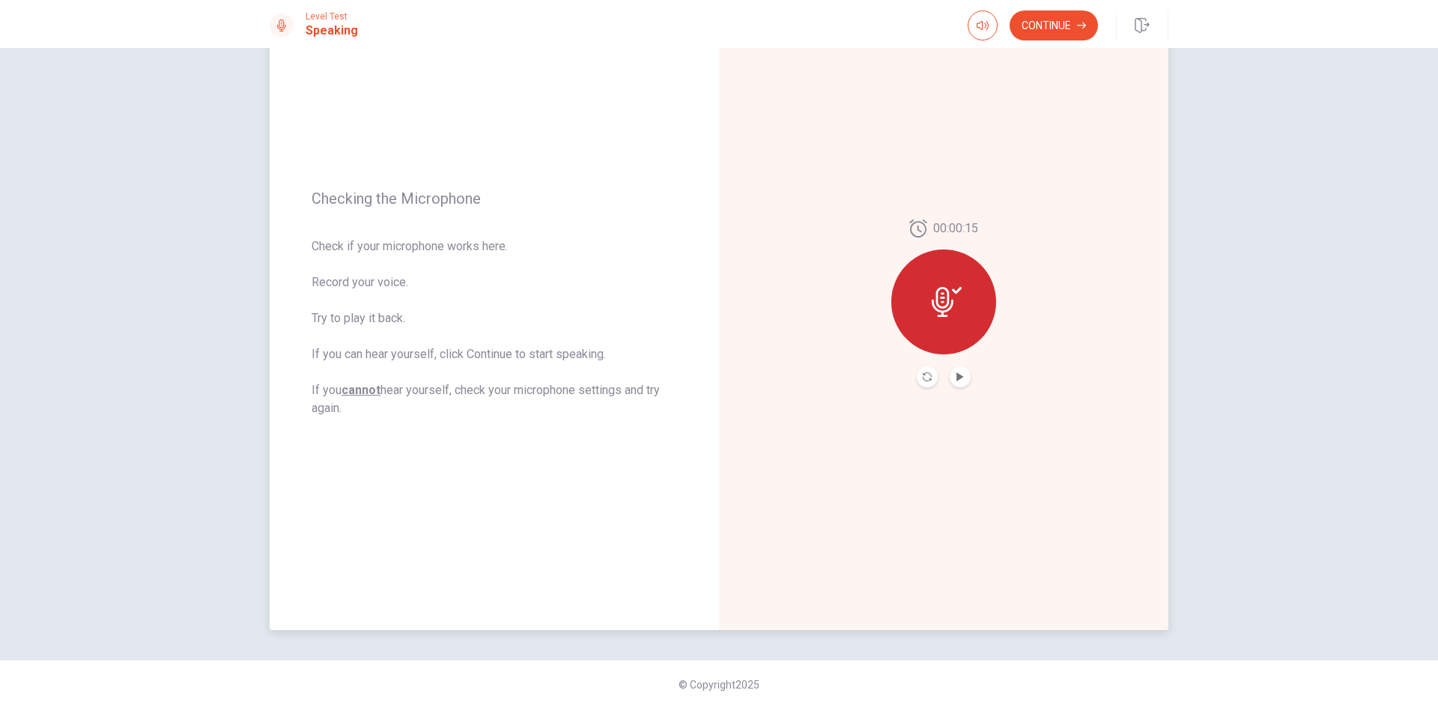
click at [951, 306] on icon at bounding box center [947, 302] width 30 height 30
click at [959, 376] on icon "Play Audio" at bounding box center [960, 376] width 7 height 9
click at [958, 376] on button "Record Again" at bounding box center [944, 377] width 112 height 30
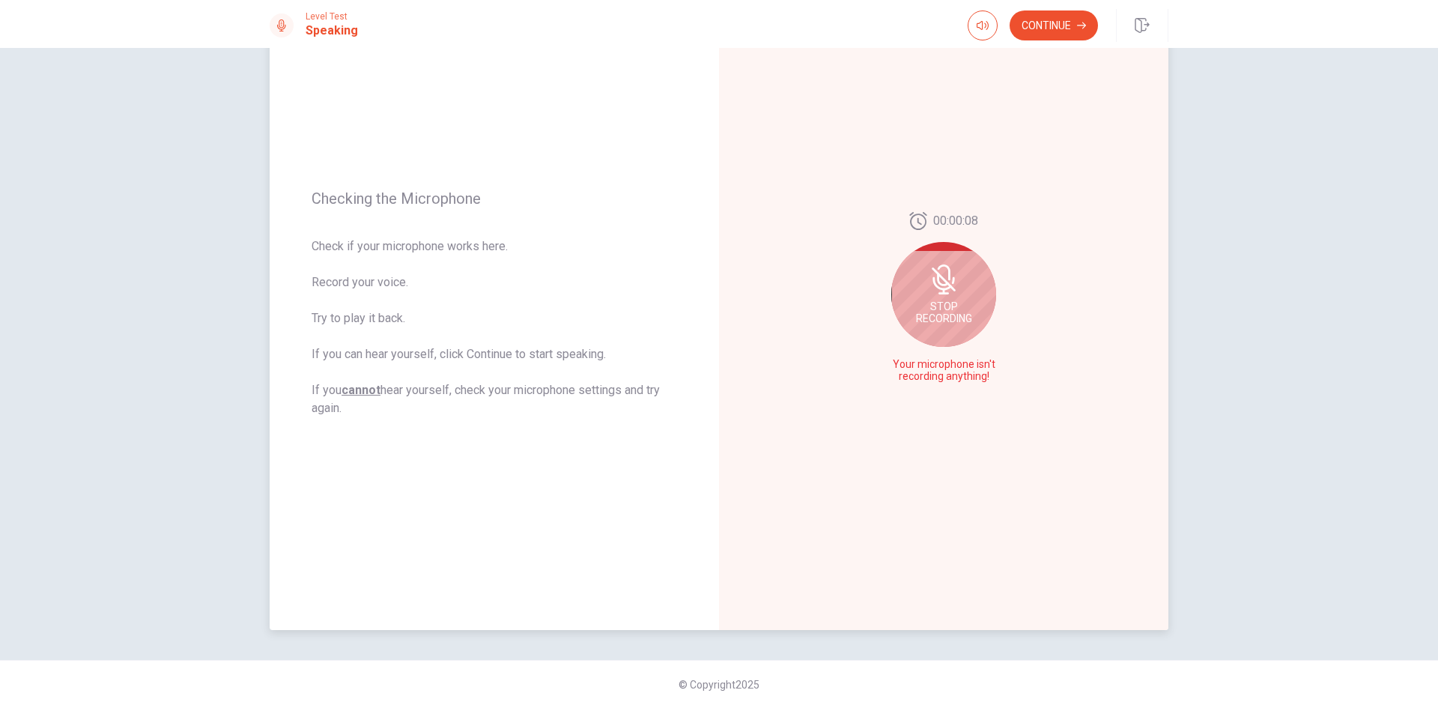
click at [964, 300] on span "Stop Recording" at bounding box center [944, 312] width 56 height 24
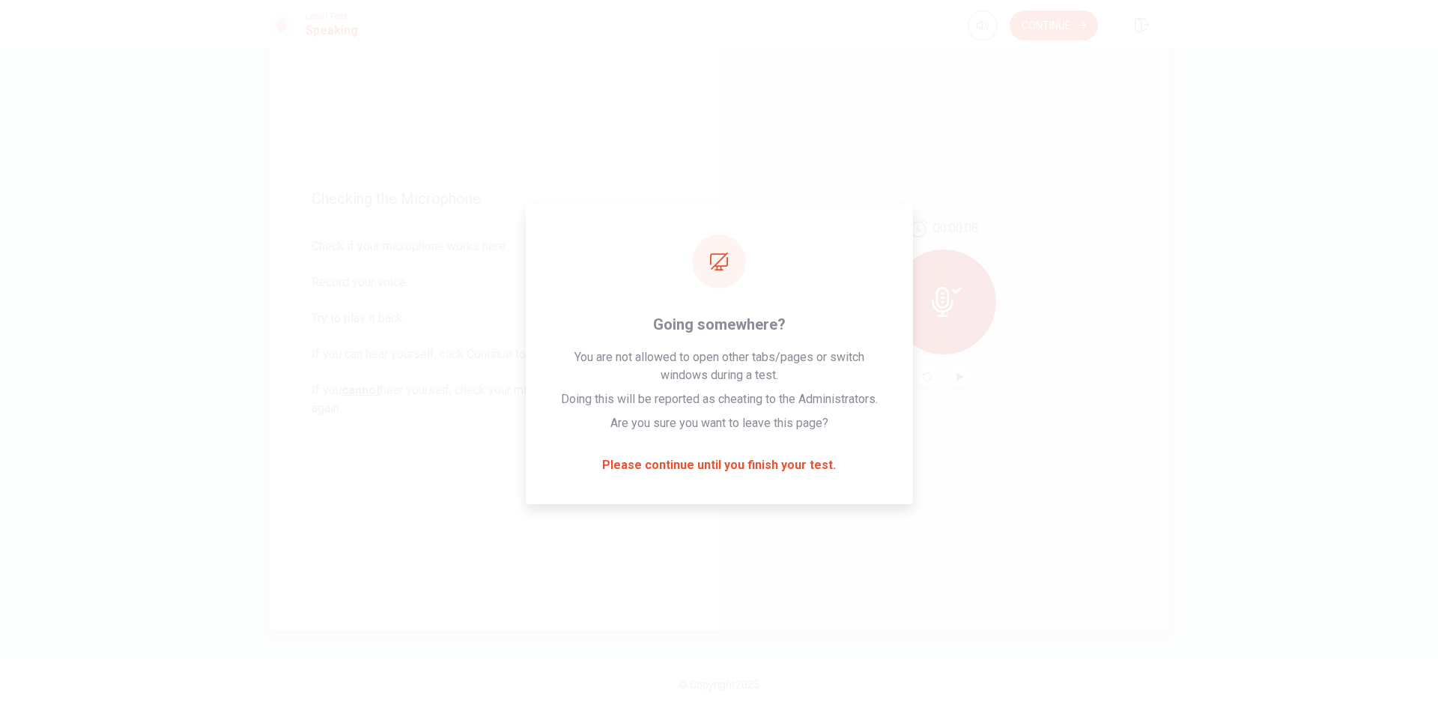
drag, startPoint x: 1327, startPoint y: 6, endPoint x: 200, endPoint y: 85, distance: 1129.4
click at [200, 85] on div "Checking the Microphone Check if your microphone works here. Record your voice.…" at bounding box center [719, 378] width 1438 height 660
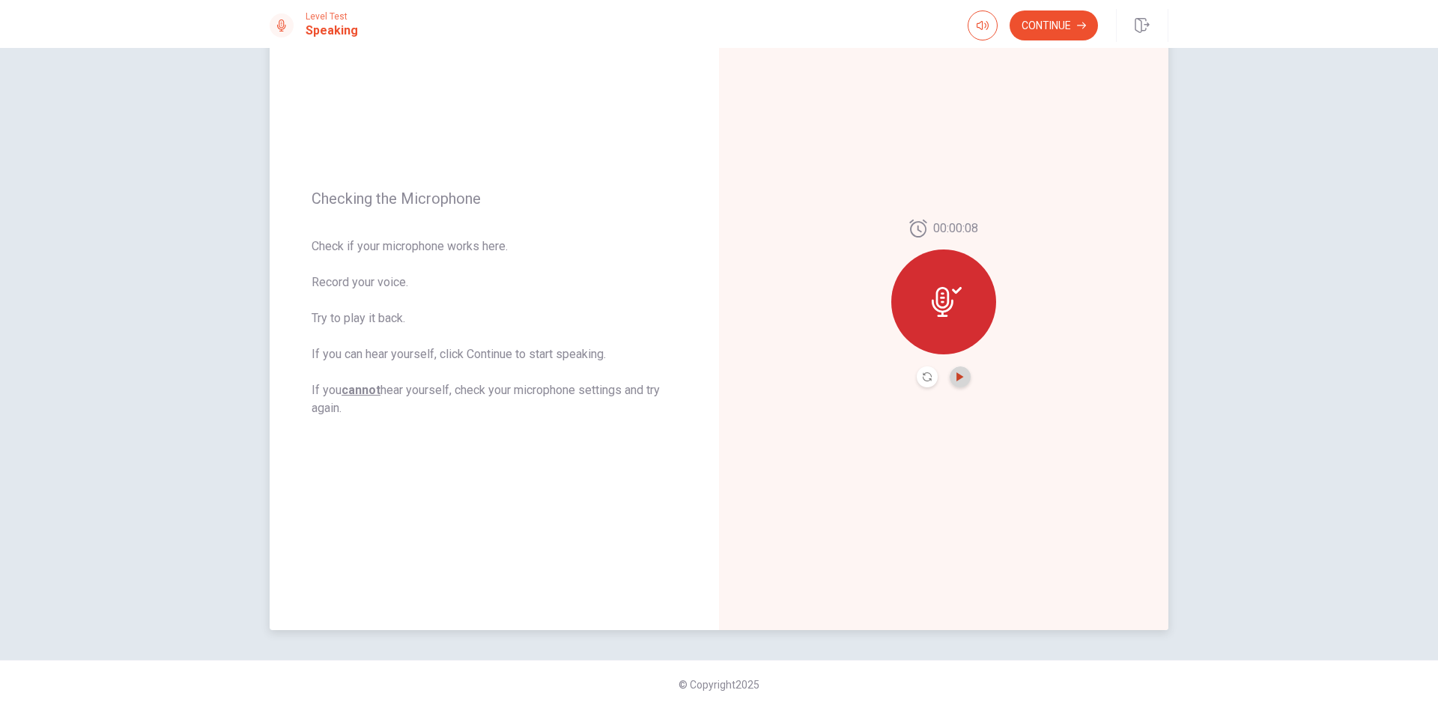
click at [958, 373] on icon "Play Audio" at bounding box center [960, 376] width 9 height 9
click at [957, 375] on icon "Play Audio" at bounding box center [960, 376] width 7 height 9
click at [929, 379] on button "Record Again" at bounding box center [927, 376] width 21 height 21
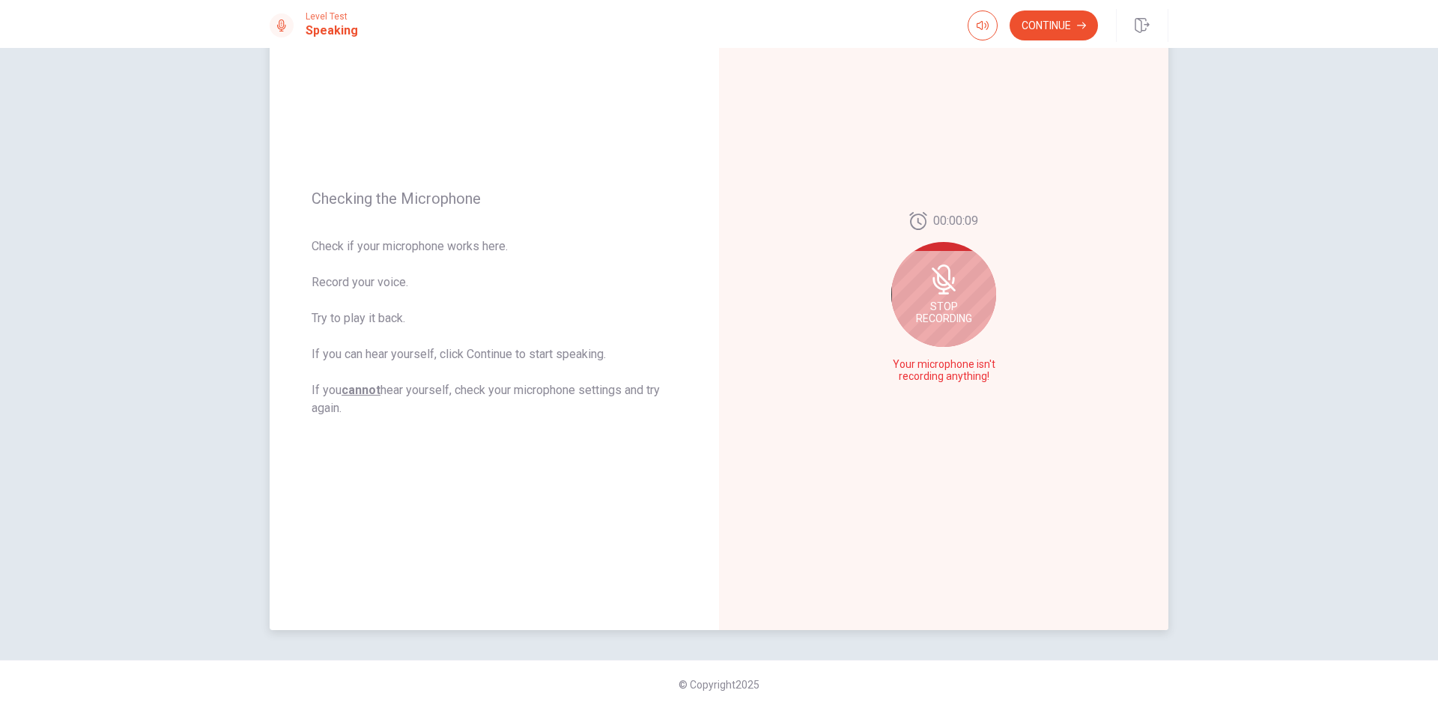
click at [938, 299] on div "Stop Recording" at bounding box center [943, 294] width 105 height 105
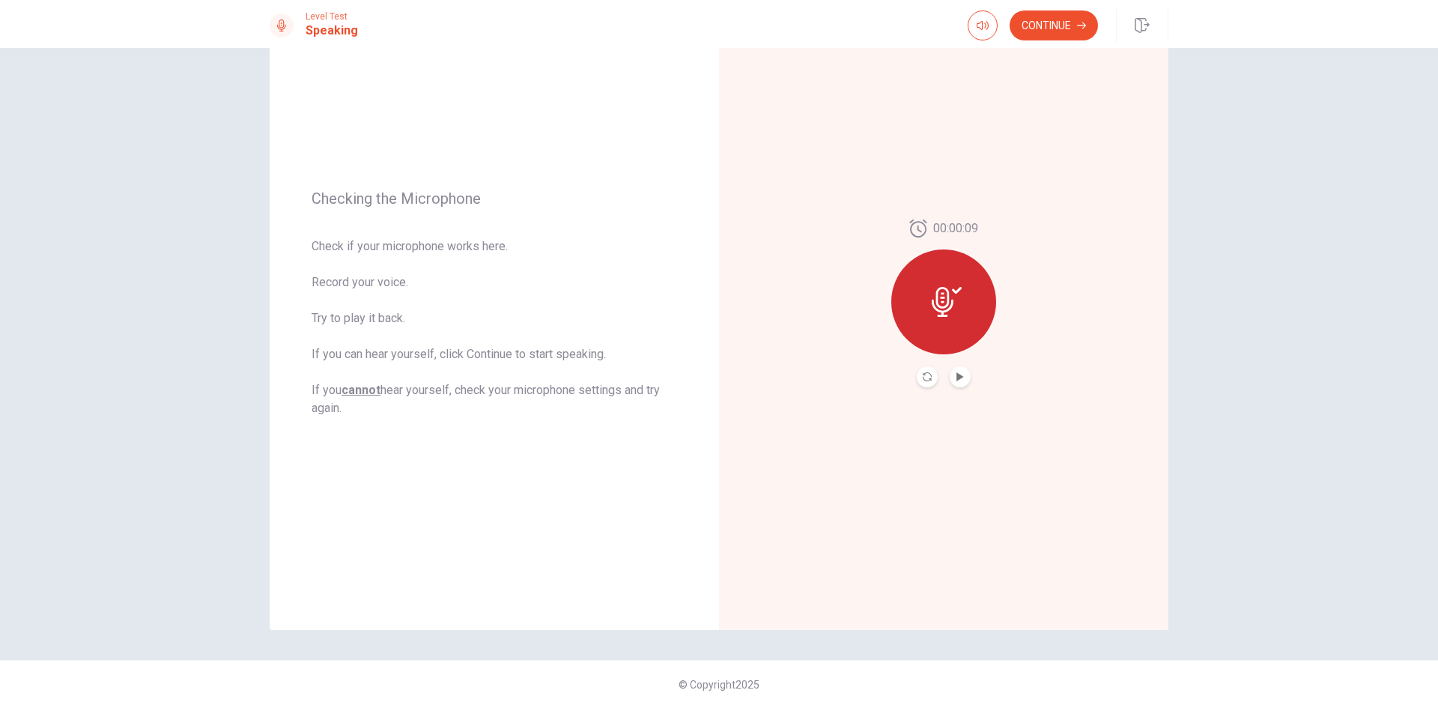
click at [951, 374] on button "Play Audio" at bounding box center [960, 376] width 21 height 21
